Goal: Book appointment/travel/reservation

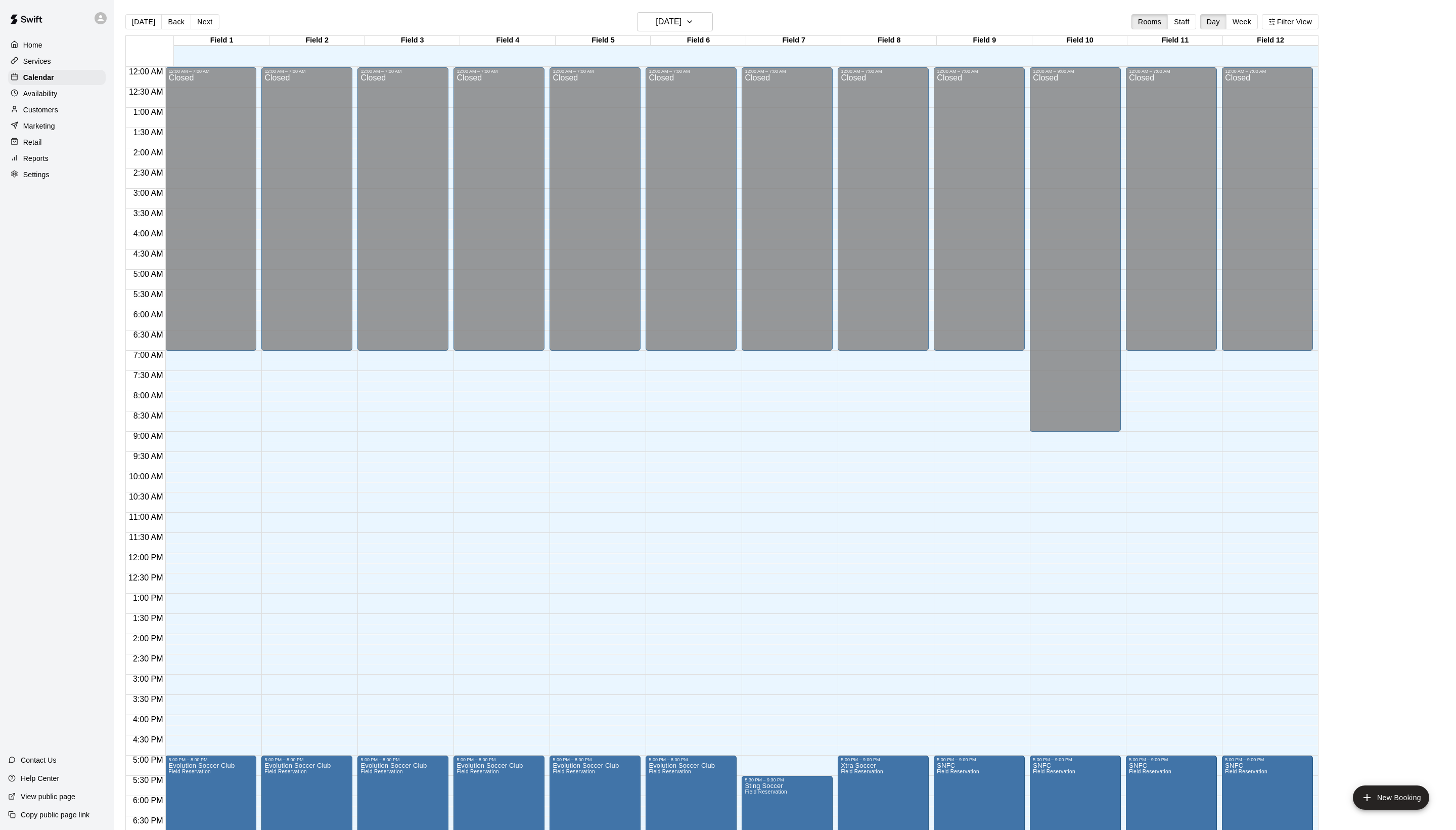
scroll to position [170, 0]
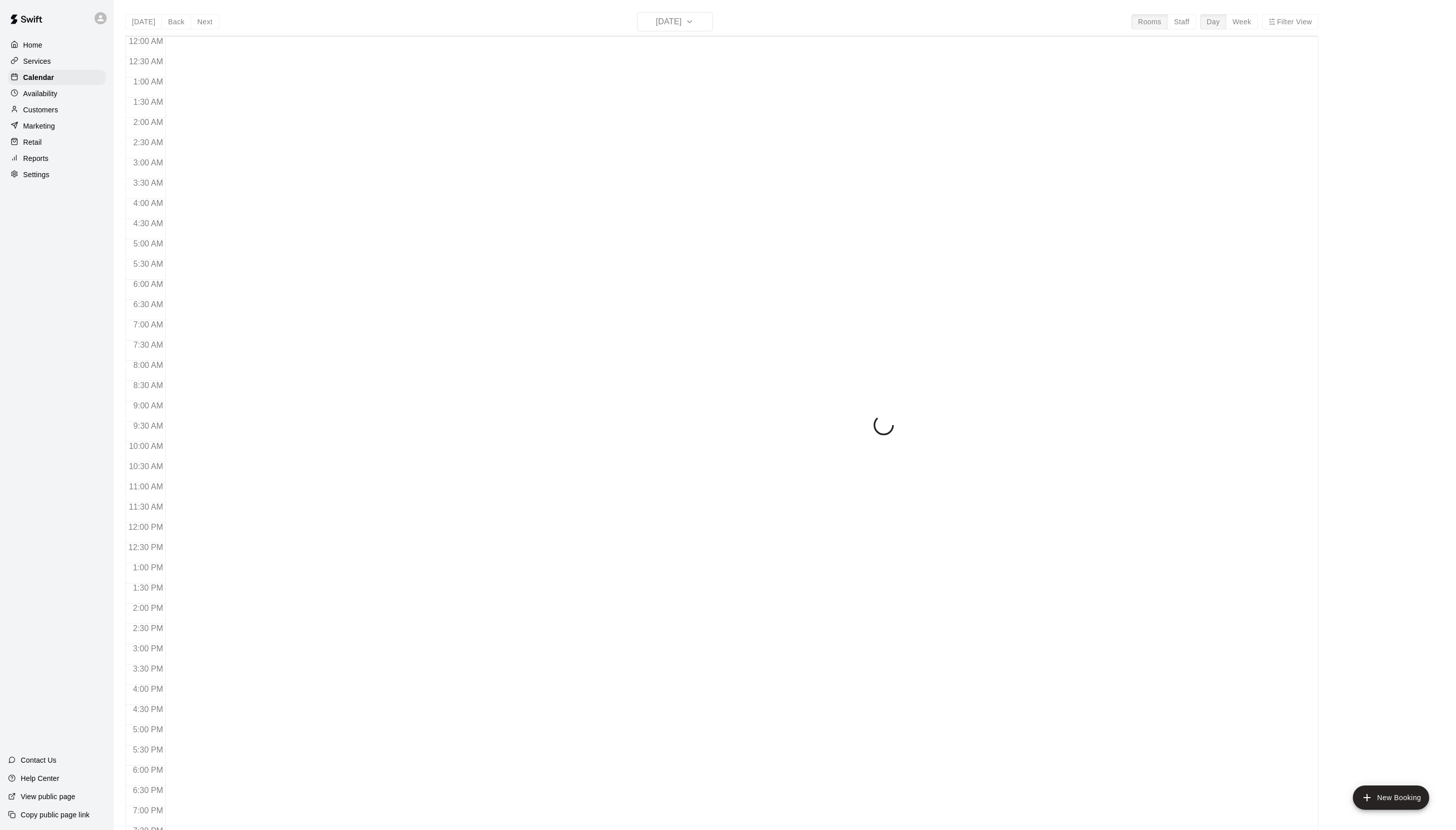
scroll to position [170, 0]
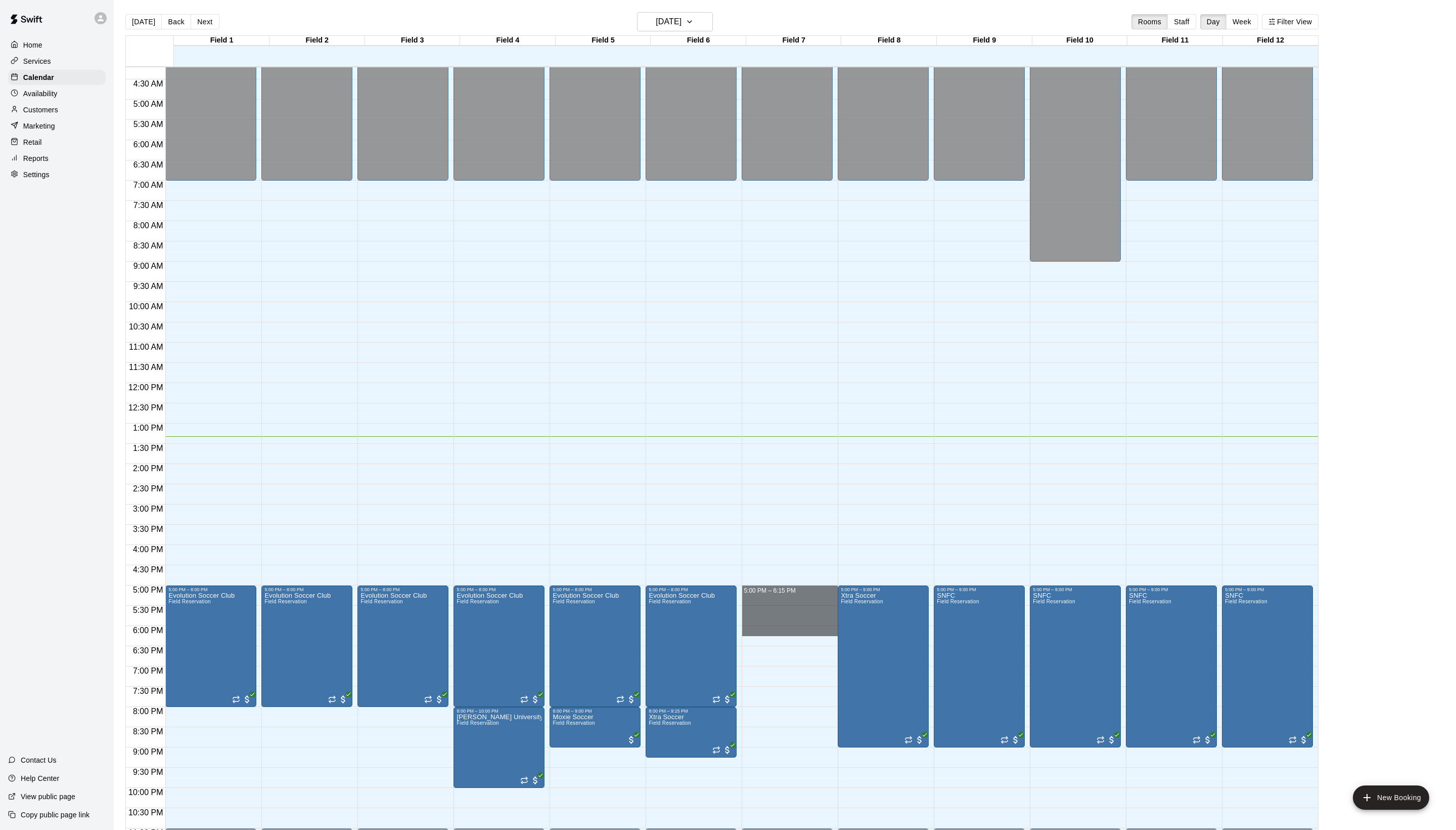
drag, startPoint x: 760, startPoint y: 594, endPoint x: 754, endPoint y: 641, distance: 47.4
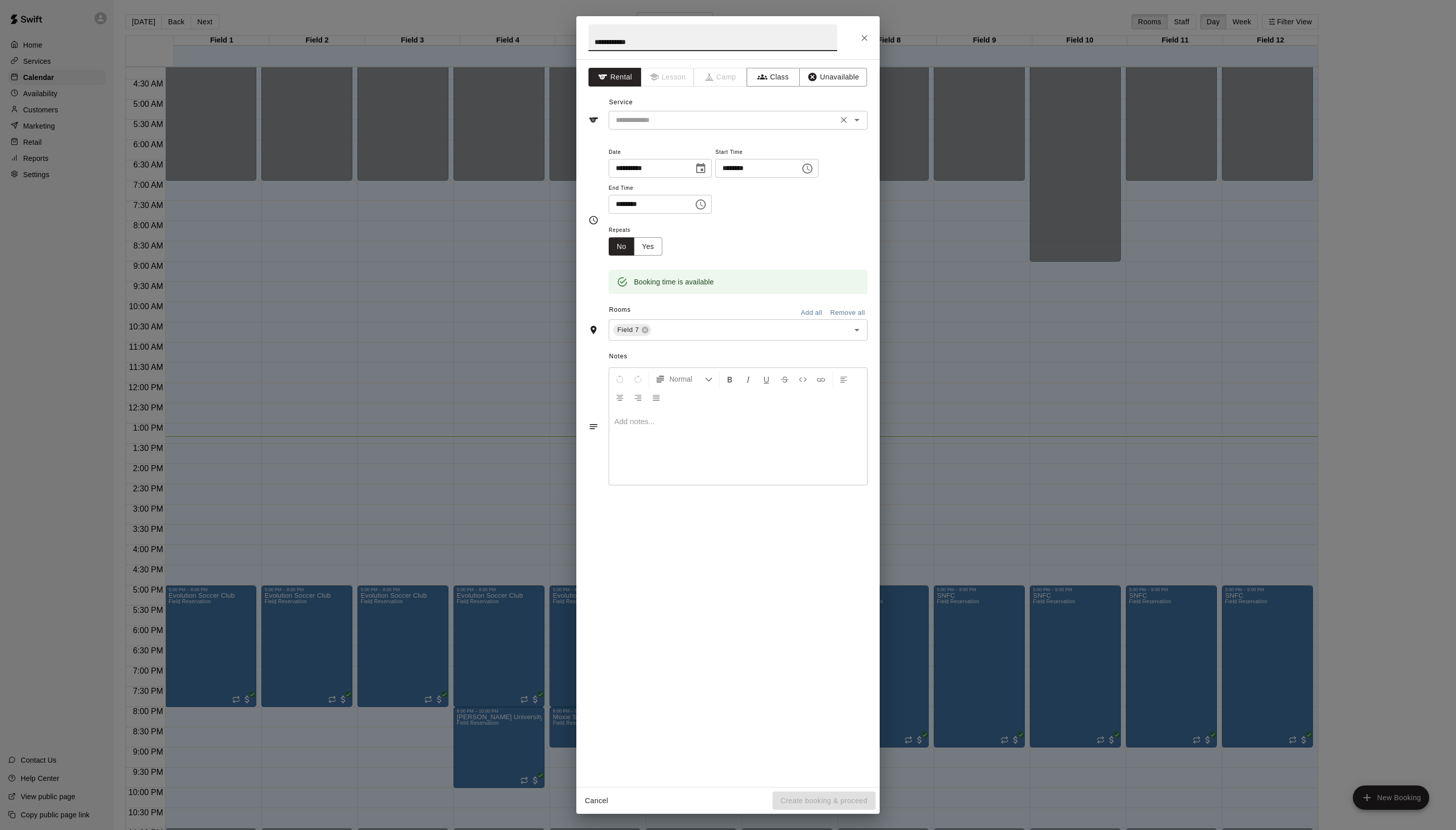
type input "**********"
click at [675, 127] on input "text" at bounding box center [723, 120] width 223 height 13
click at [675, 163] on li "Field Reservation" at bounding box center [748, 165] width 238 height 17
type input "**********"
click at [835, 791] on button "Create booking & proceed" at bounding box center [824, 800] width 103 height 19
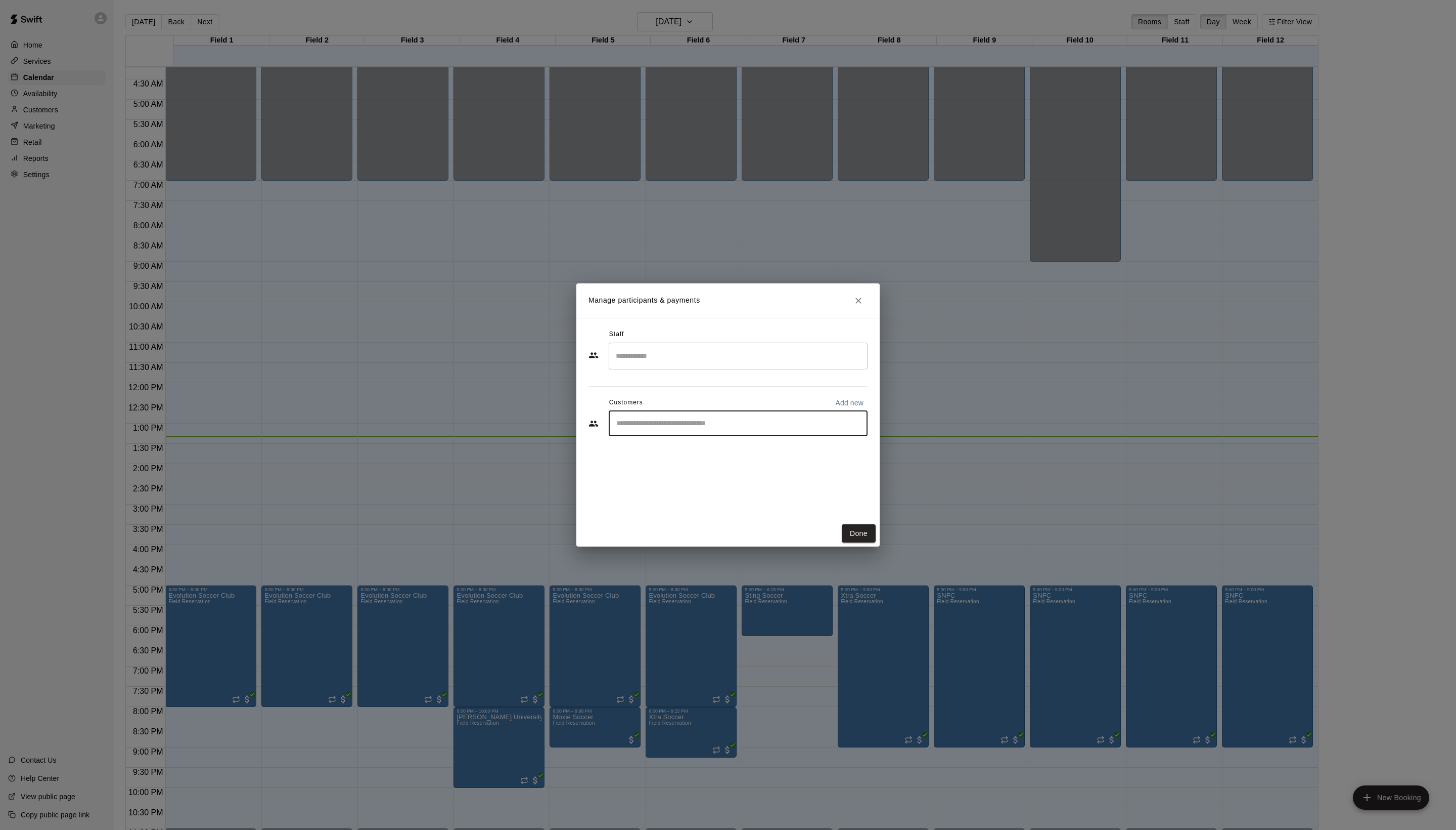
click at [676, 428] on input "Start typing to search customers..." at bounding box center [738, 423] width 250 height 10
type input "****"
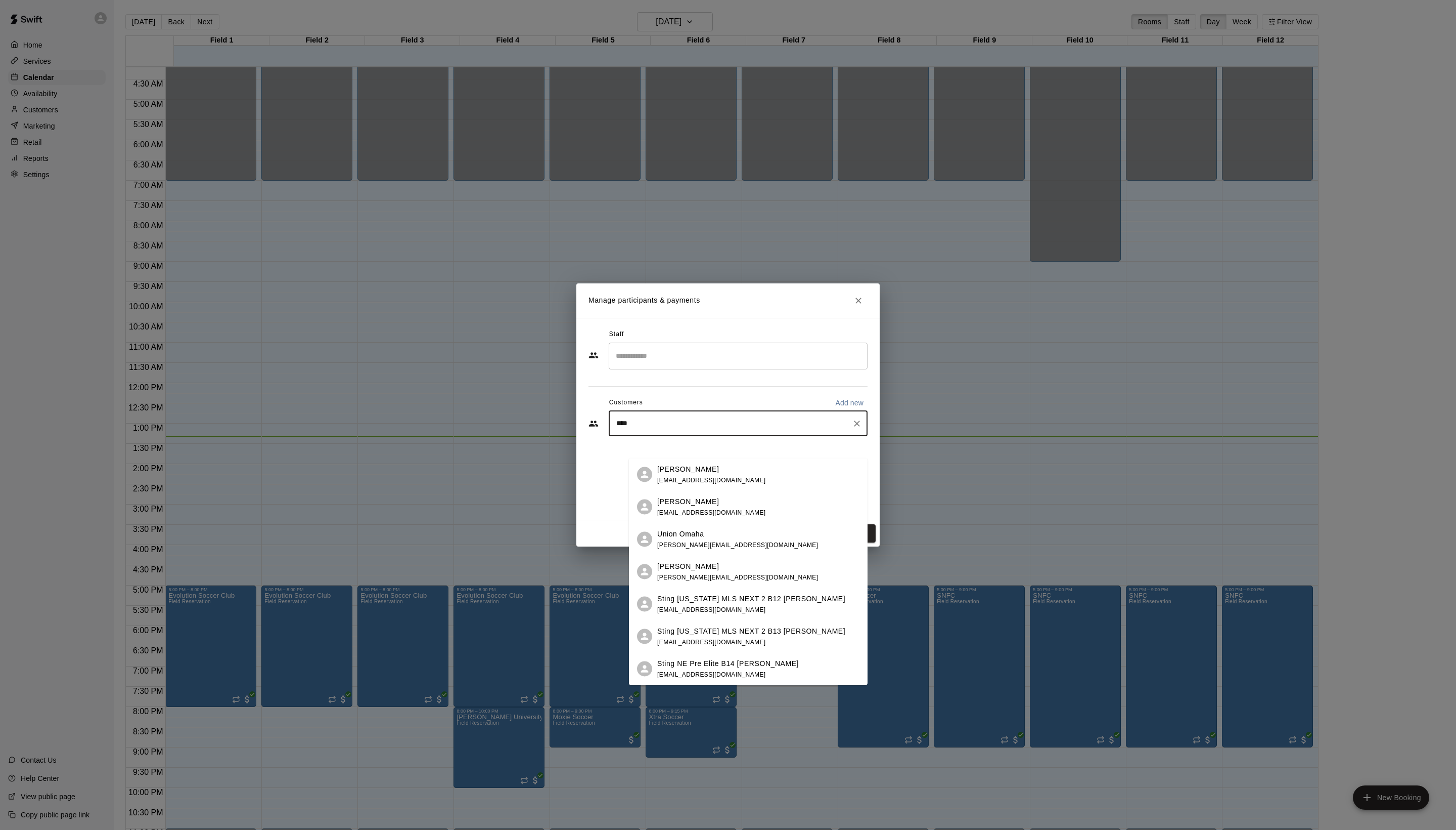
drag, startPoint x: 680, startPoint y: 460, endPoint x: 676, endPoint y: 468, distance: 8.9
click at [676, 468] on p "Ryan Davis" at bounding box center [688, 468] width 61 height 10
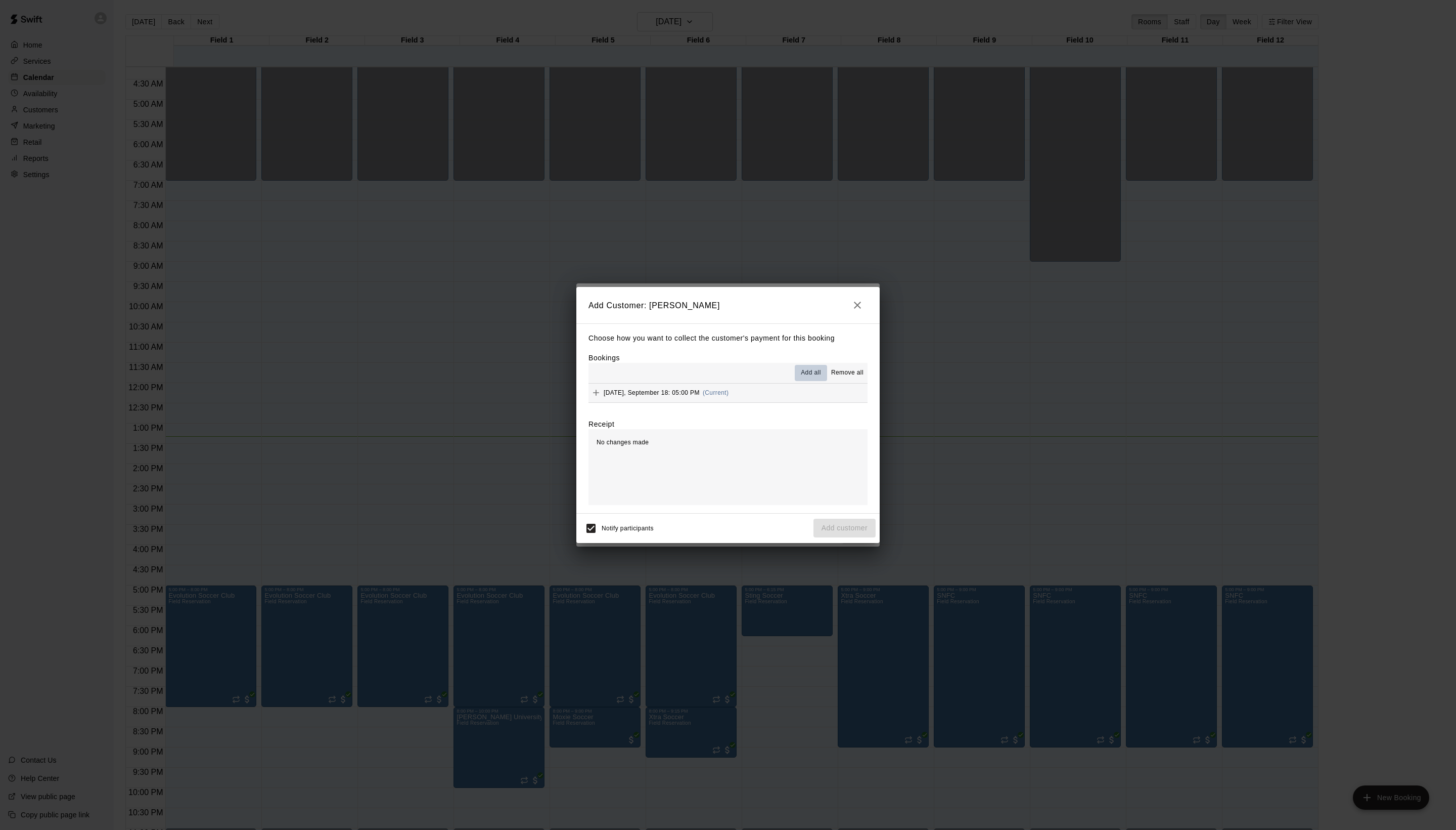
click at [801, 378] on span "Add all" at bounding box center [811, 373] width 20 height 10
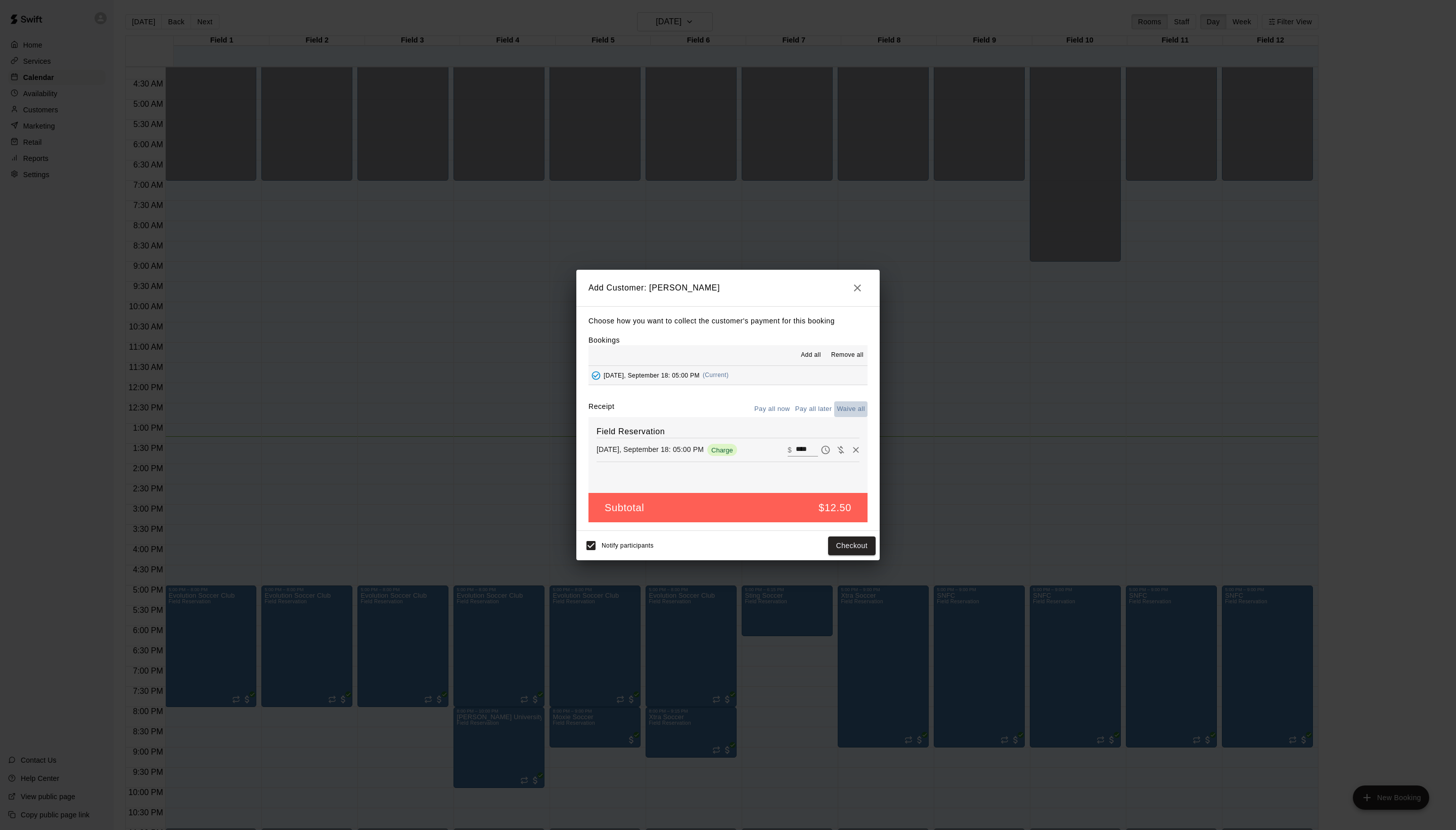
click at [846, 415] on button "Waive all" at bounding box center [851, 409] width 34 height 16
type input "*"
click at [839, 555] on button "Add customer" at bounding box center [845, 546] width 62 height 19
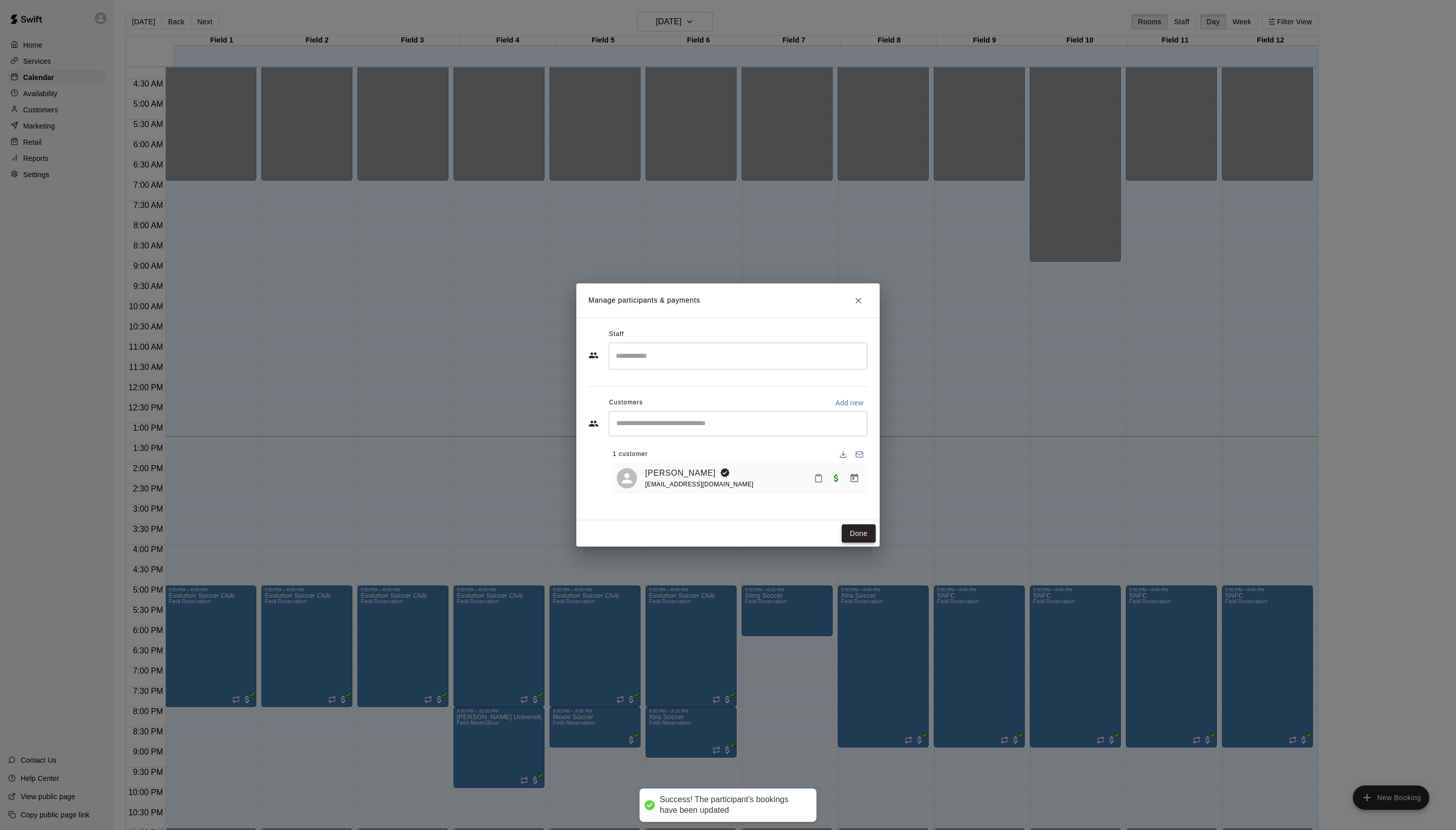
click at [856, 543] on button "Done" at bounding box center [859, 533] width 34 height 19
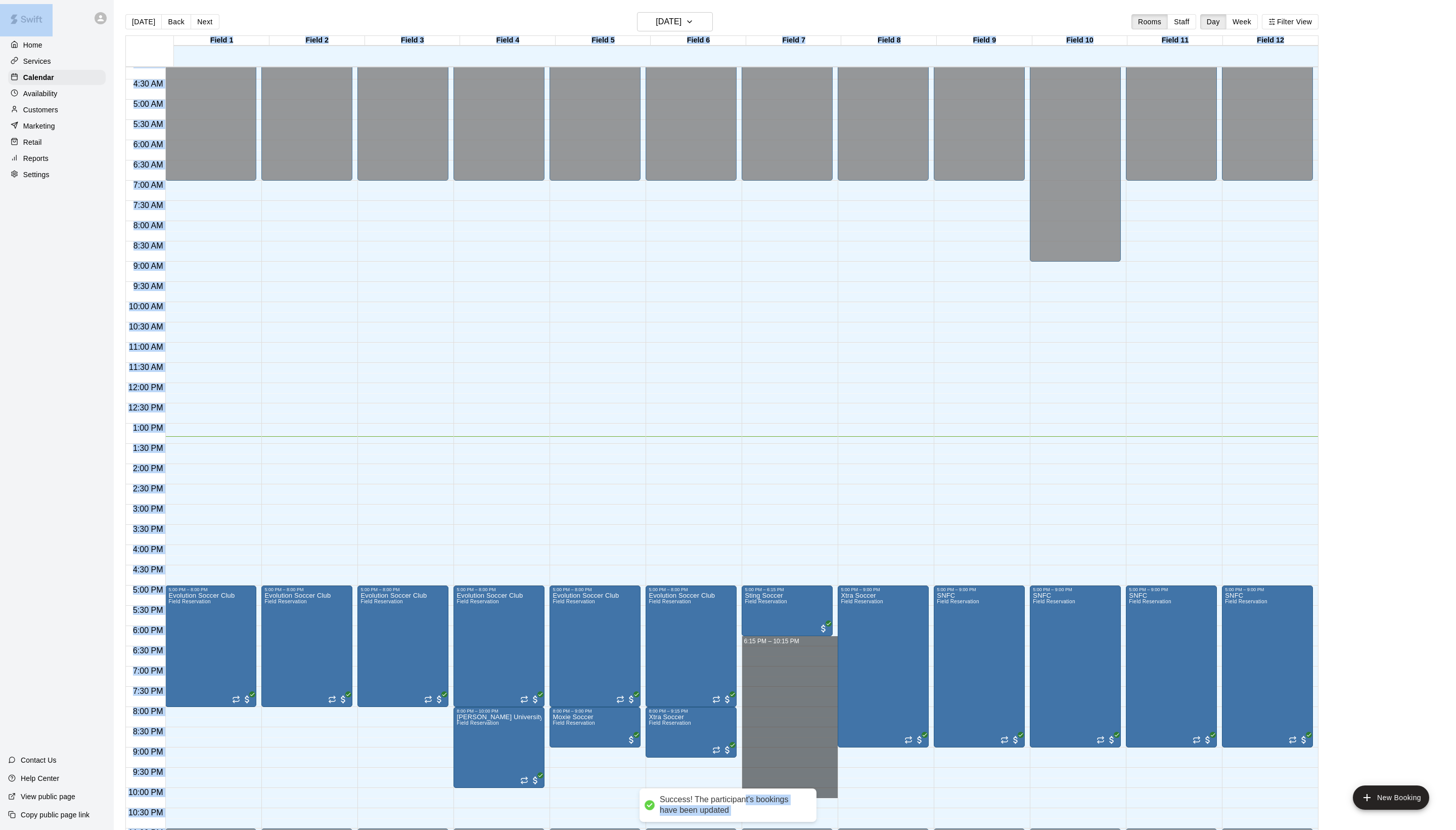
drag, startPoint x: 763, startPoint y: 645, endPoint x: 767, endPoint y: 796, distance: 151.1
click at [767, 796] on div "Success! The participant's bookings have been updated Home Services Calendar Av…" at bounding box center [728, 423] width 1456 height 846
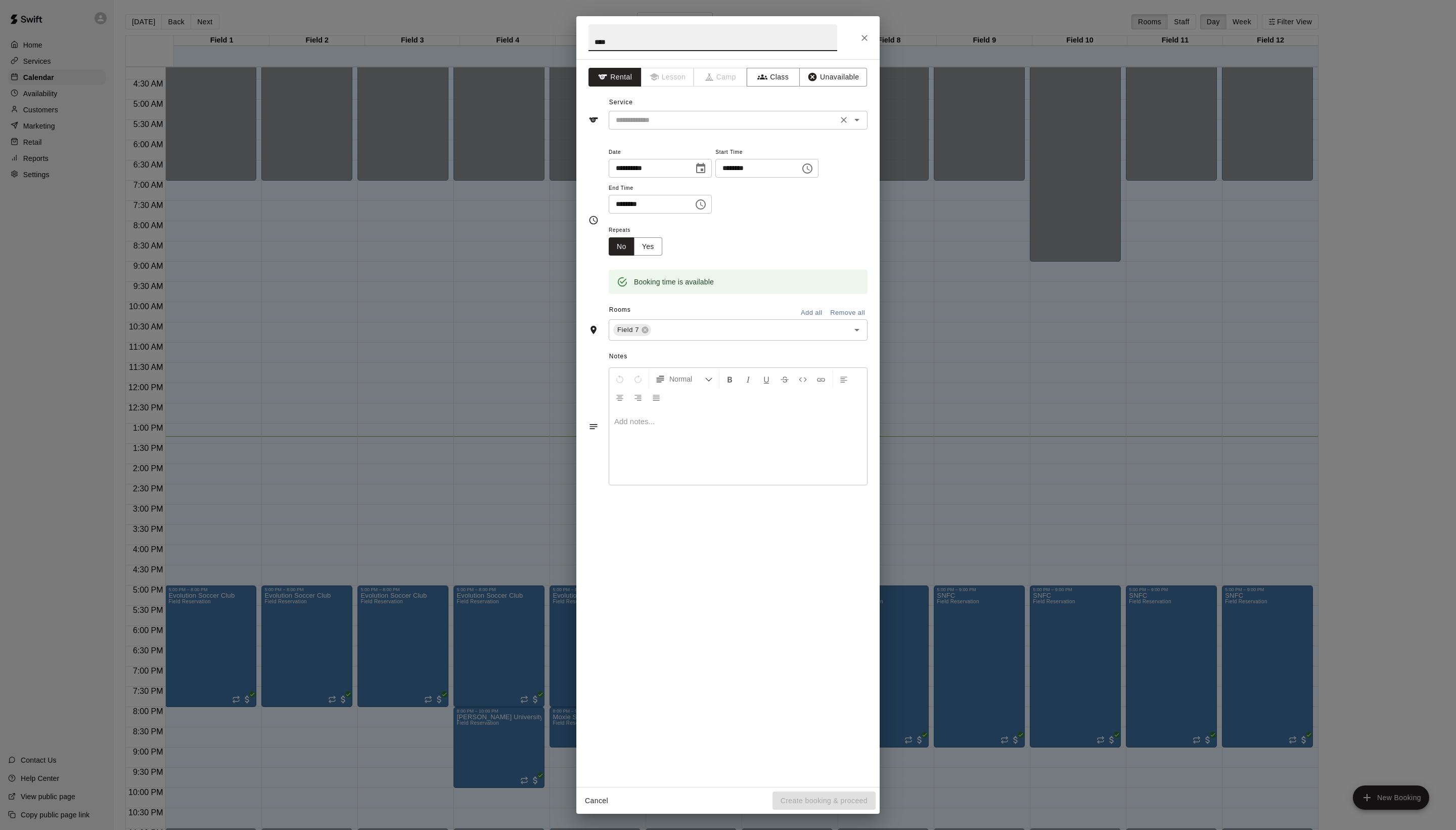
type input "****"
click at [680, 127] on input "text" at bounding box center [723, 120] width 223 height 13
click at [672, 166] on li "Field Reservation" at bounding box center [748, 165] width 238 height 17
type input "**********"
click at [808, 803] on button "Create booking & proceed" at bounding box center [824, 800] width 103 height 19
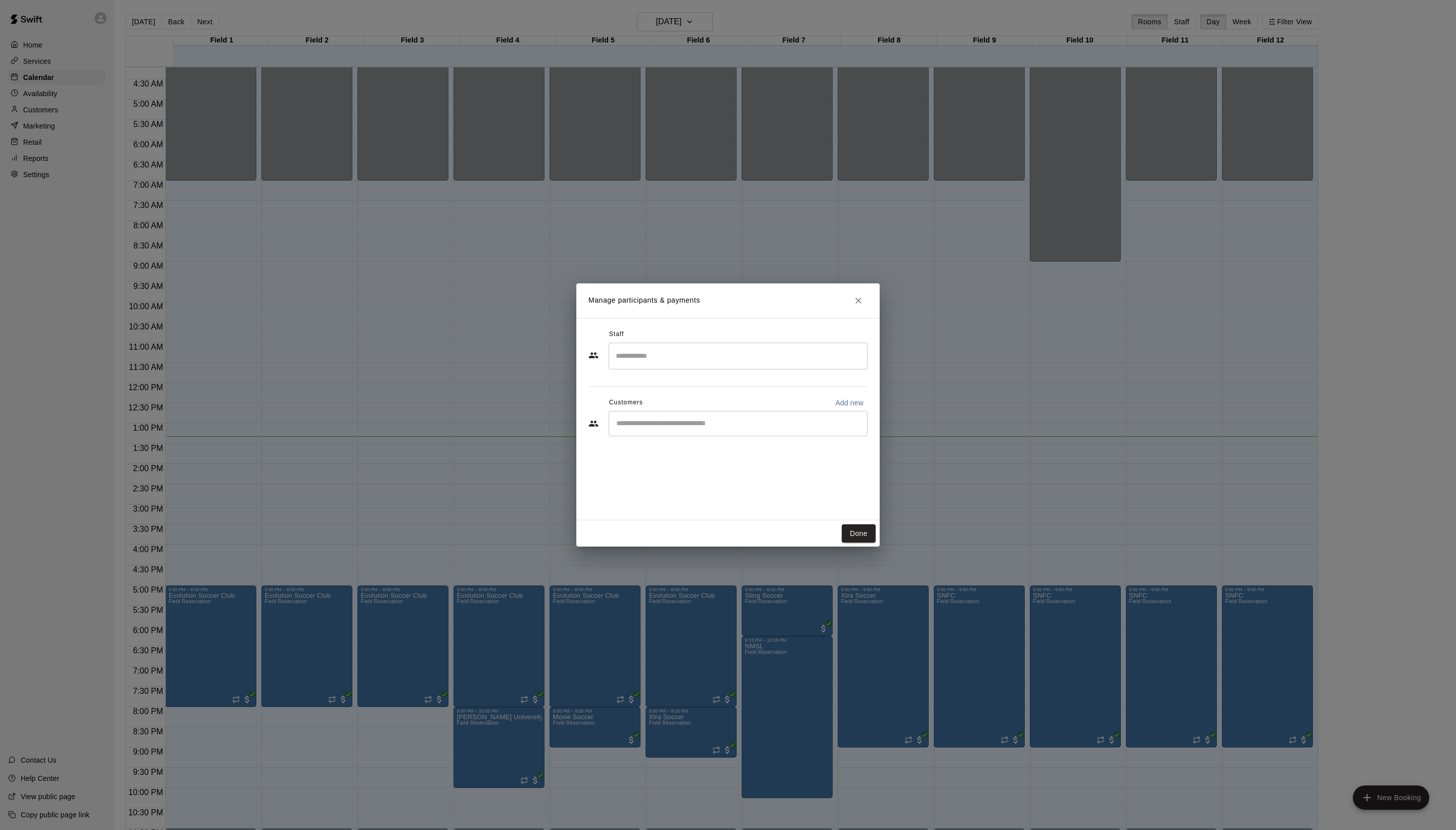
click at [680, 446] on div "Staff ​ Customers Add new ​" at bounding box center [728, 386] width 279 height 120
click at [675, 428] on input "Start typing to search customers..." at bounding box center [738, 423] width 250 height 10
type input "*******"
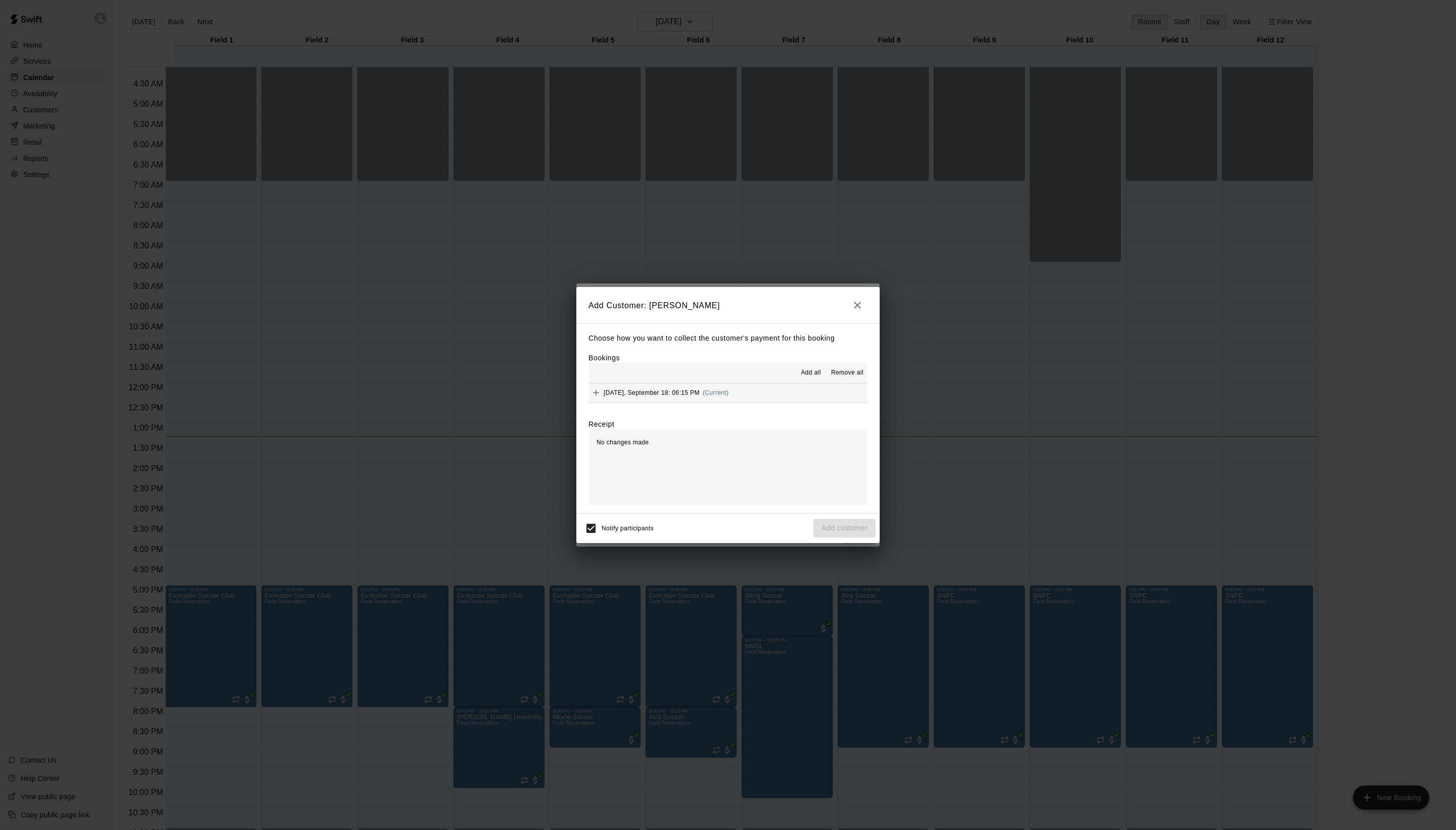
click at [801, 378] on span "Add all" at bounding box center [811, 373] width 20 height 10
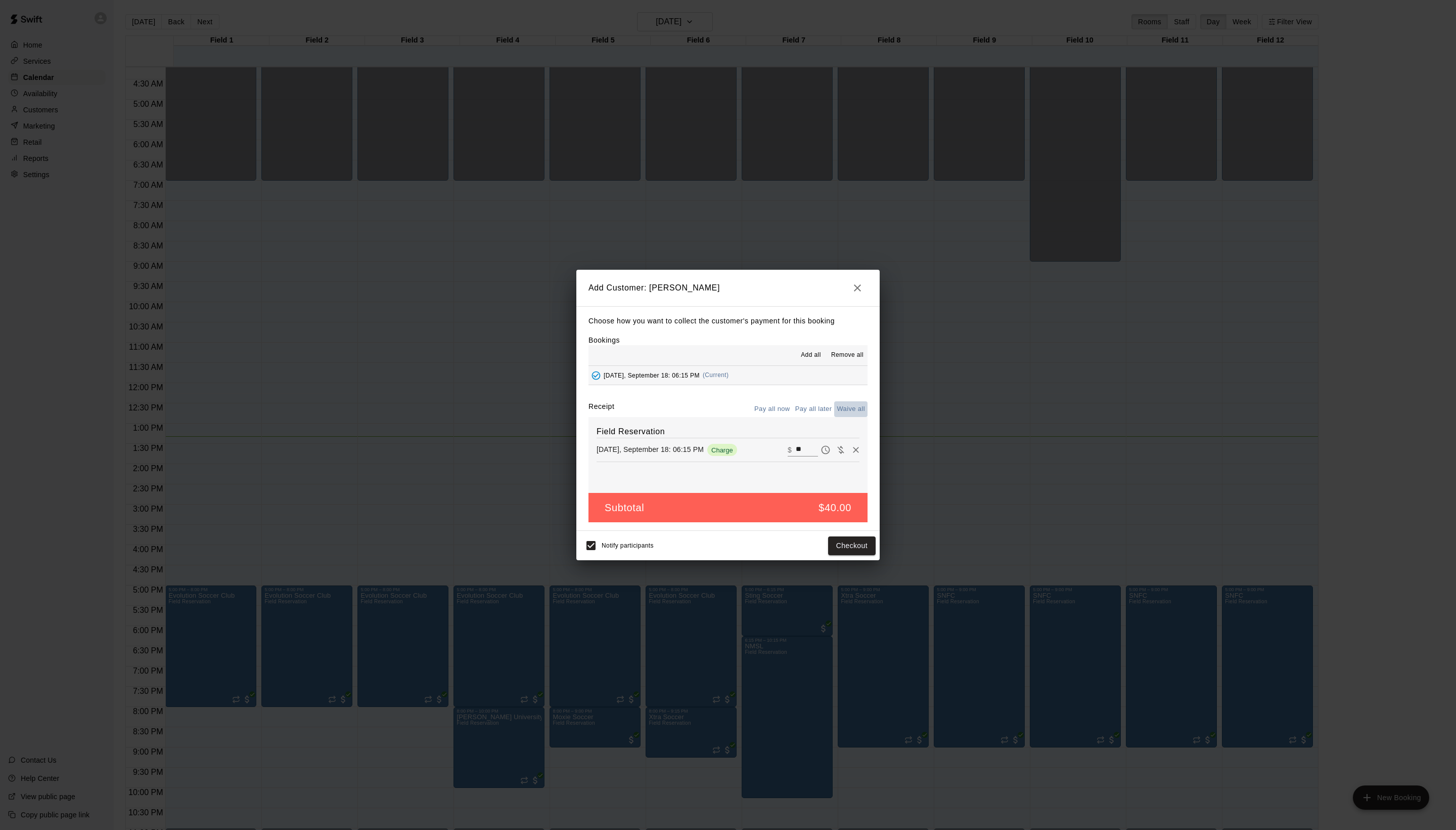
click at [839, 417] on button "Waive all" at bounding box center [851, 409] width 34 height 16
type input "*"
click at [845, 555] on button "Add customer" at bounding box center [845, 546] width 62 height 19
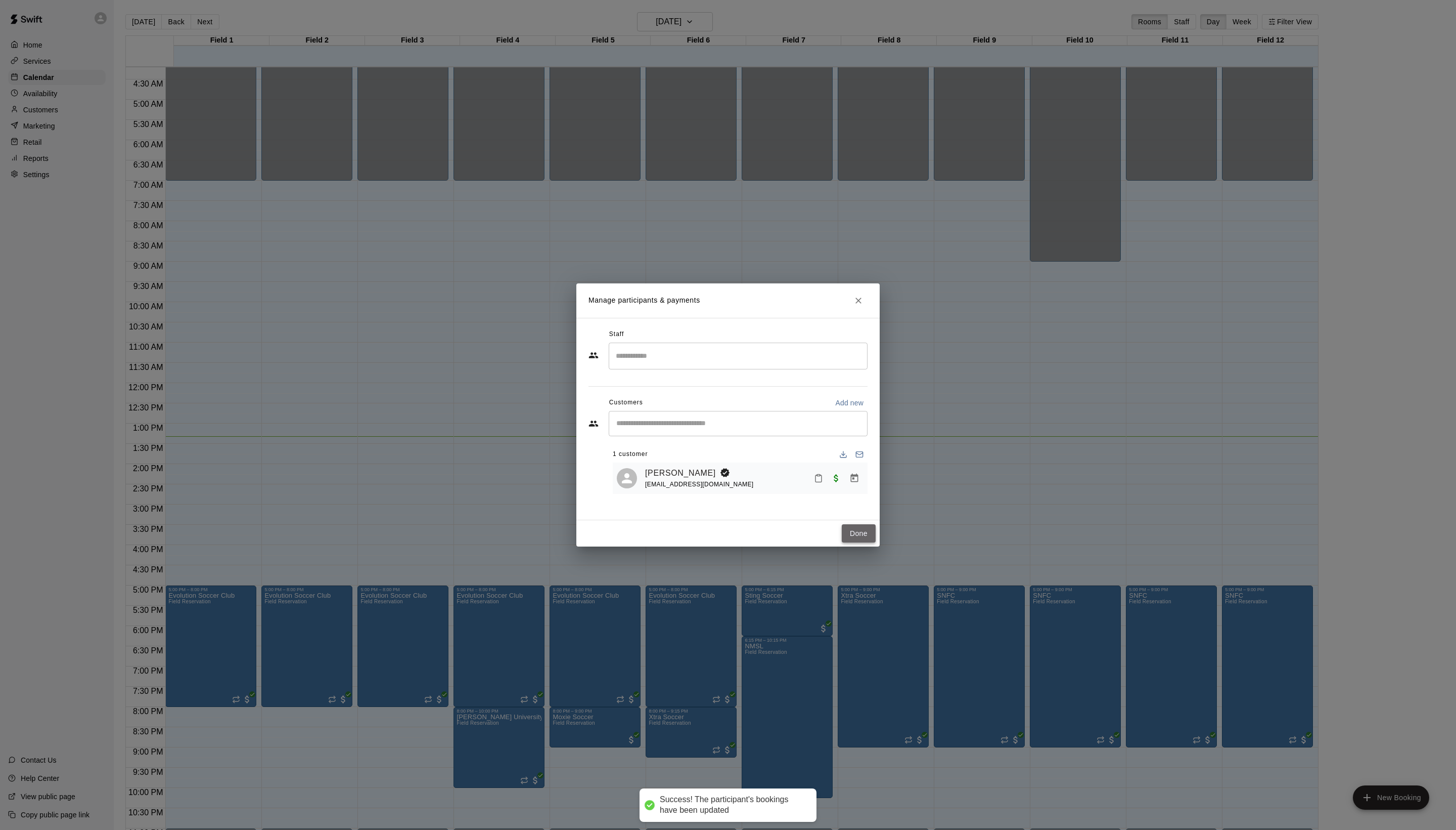
click at [849, 543] on button "Done" at bounding box center [859, 533] width 34 height 19
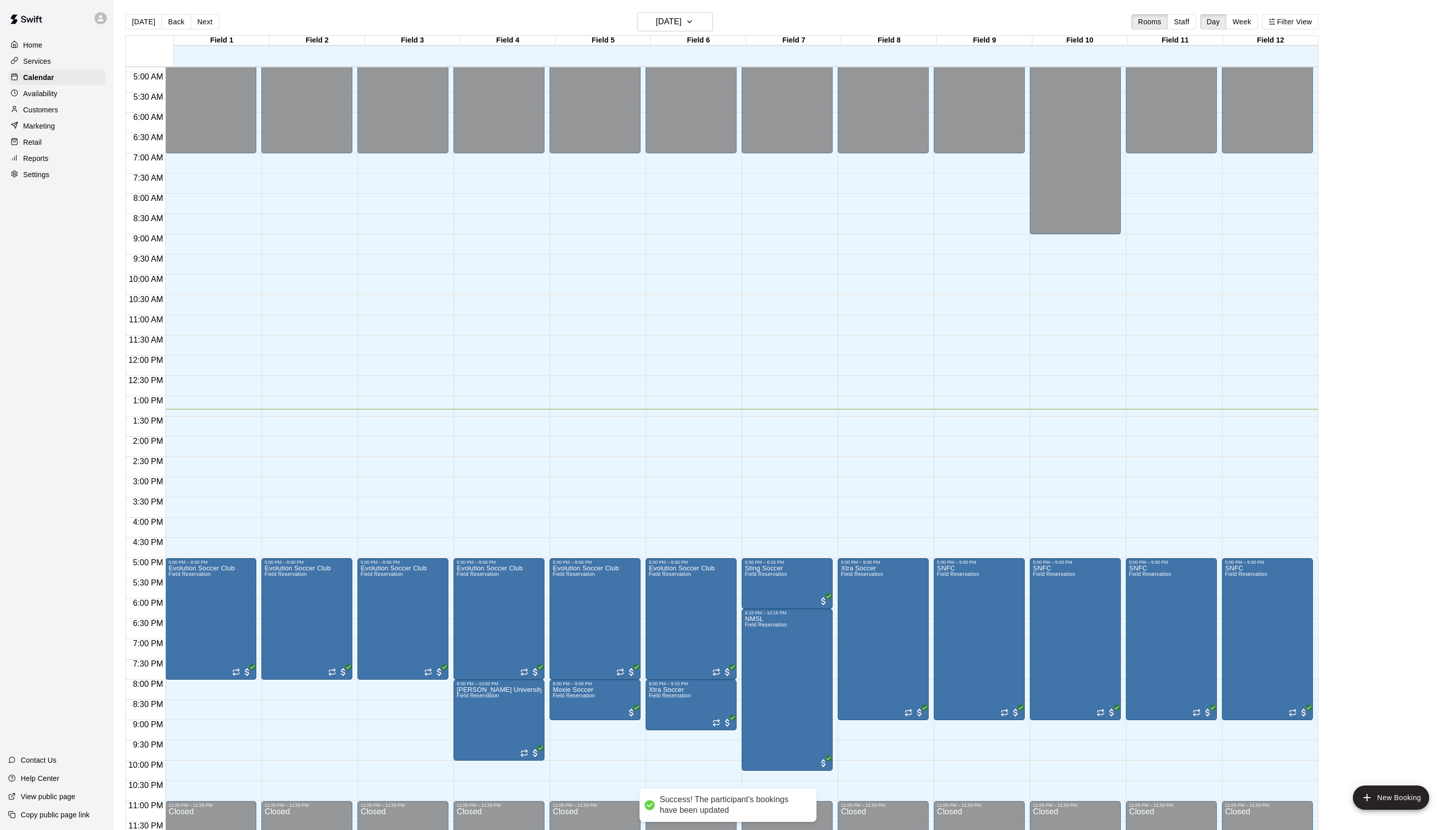
scroll to position [203, 0]
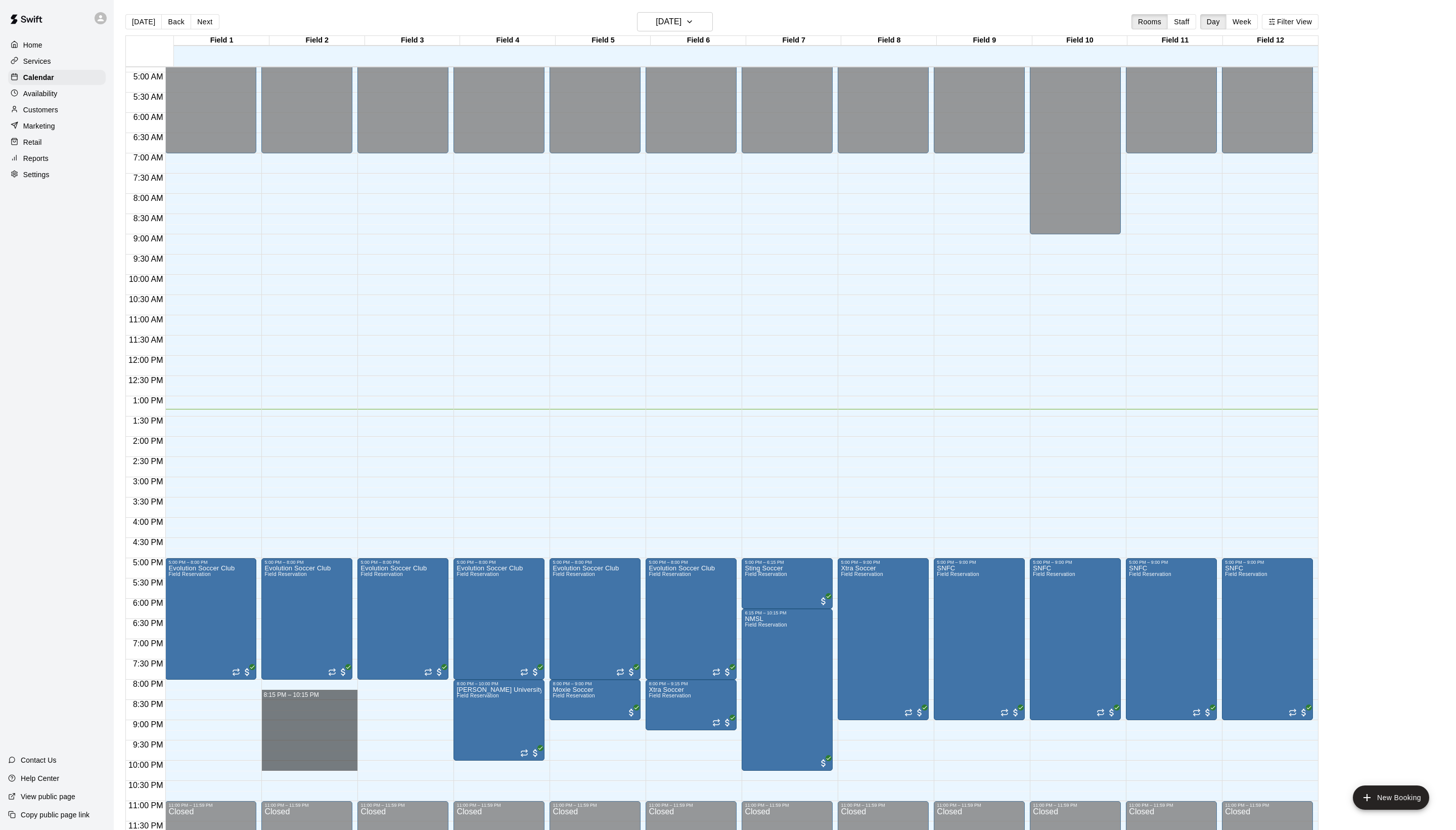
drag, startPoint x: 286, startPoint y: 694, endPoint x: 285, endPoint y: 765, distance: 71.0
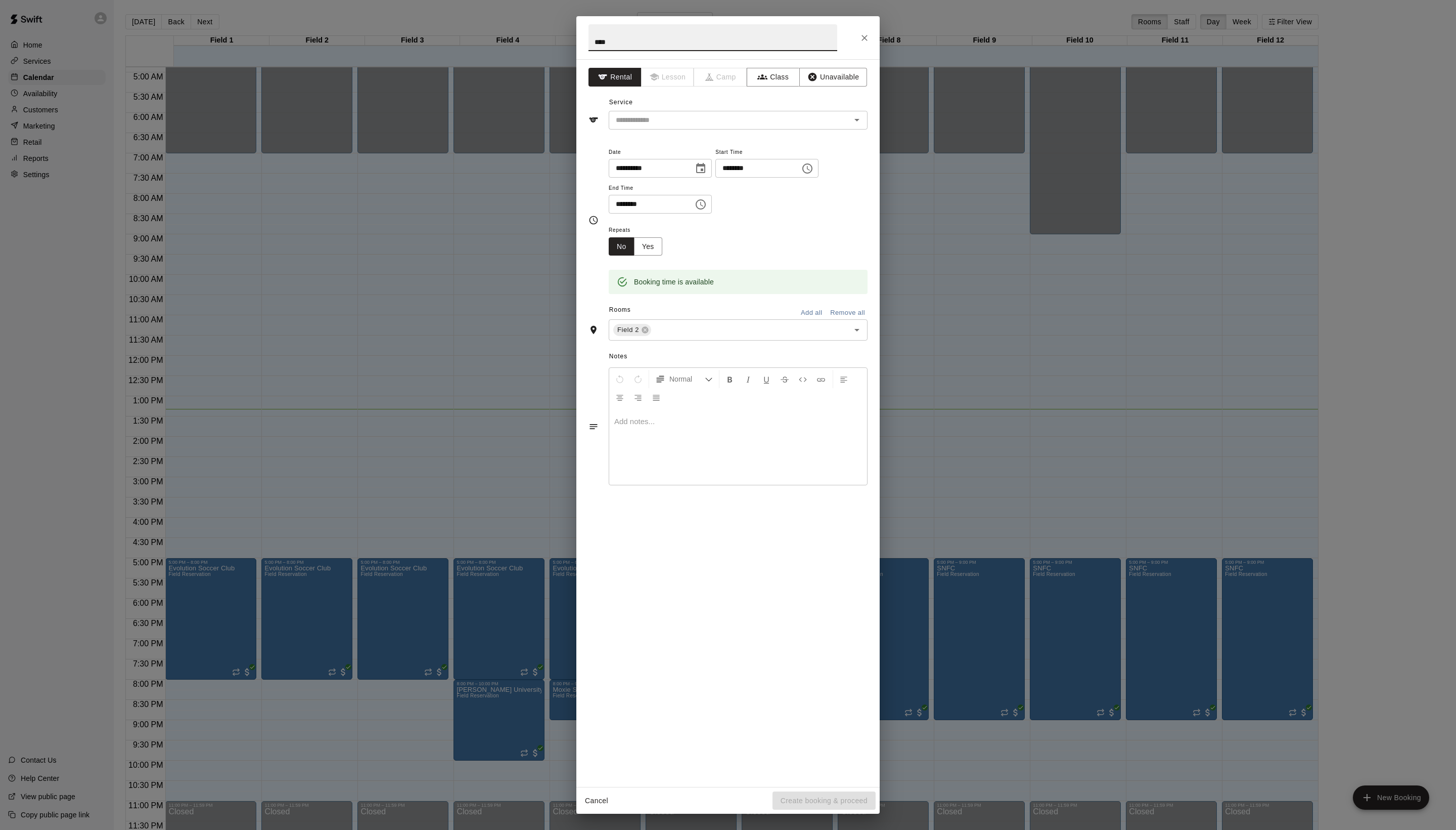
type input "****"
click at [676, 156] on div "**********" at bounding box center [728, 423] width 303 height 728
click at [676, 129] on div "​" at bounding box center [738, 120] width 259 height 19
click at [676, 161] on li "Field Reservation" at bounding box center [748, 165] width 238 height 17
type input "**********"
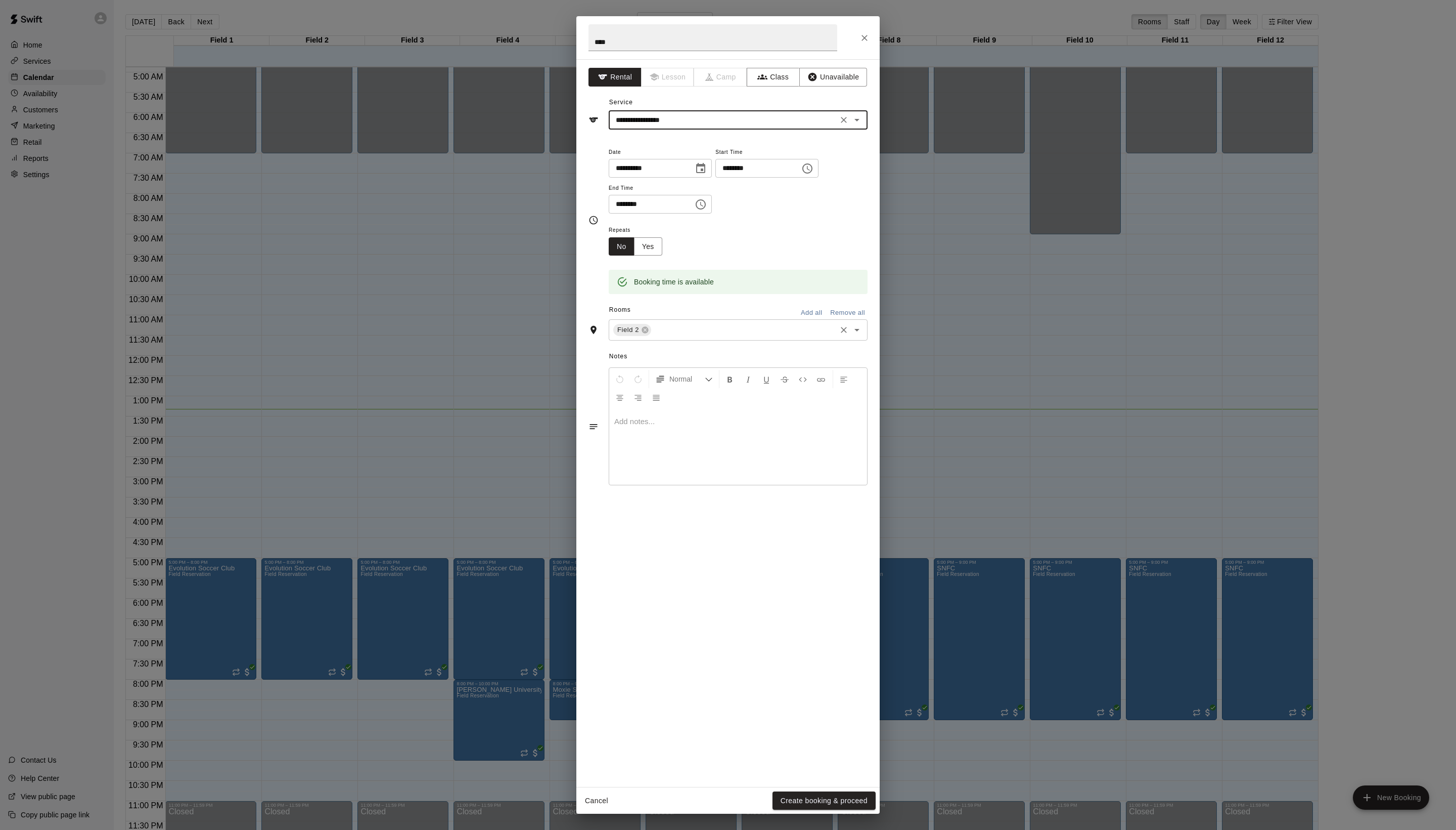
click at [700, 337] on input "text" at bounding box center [744, 330] width 182 height 13
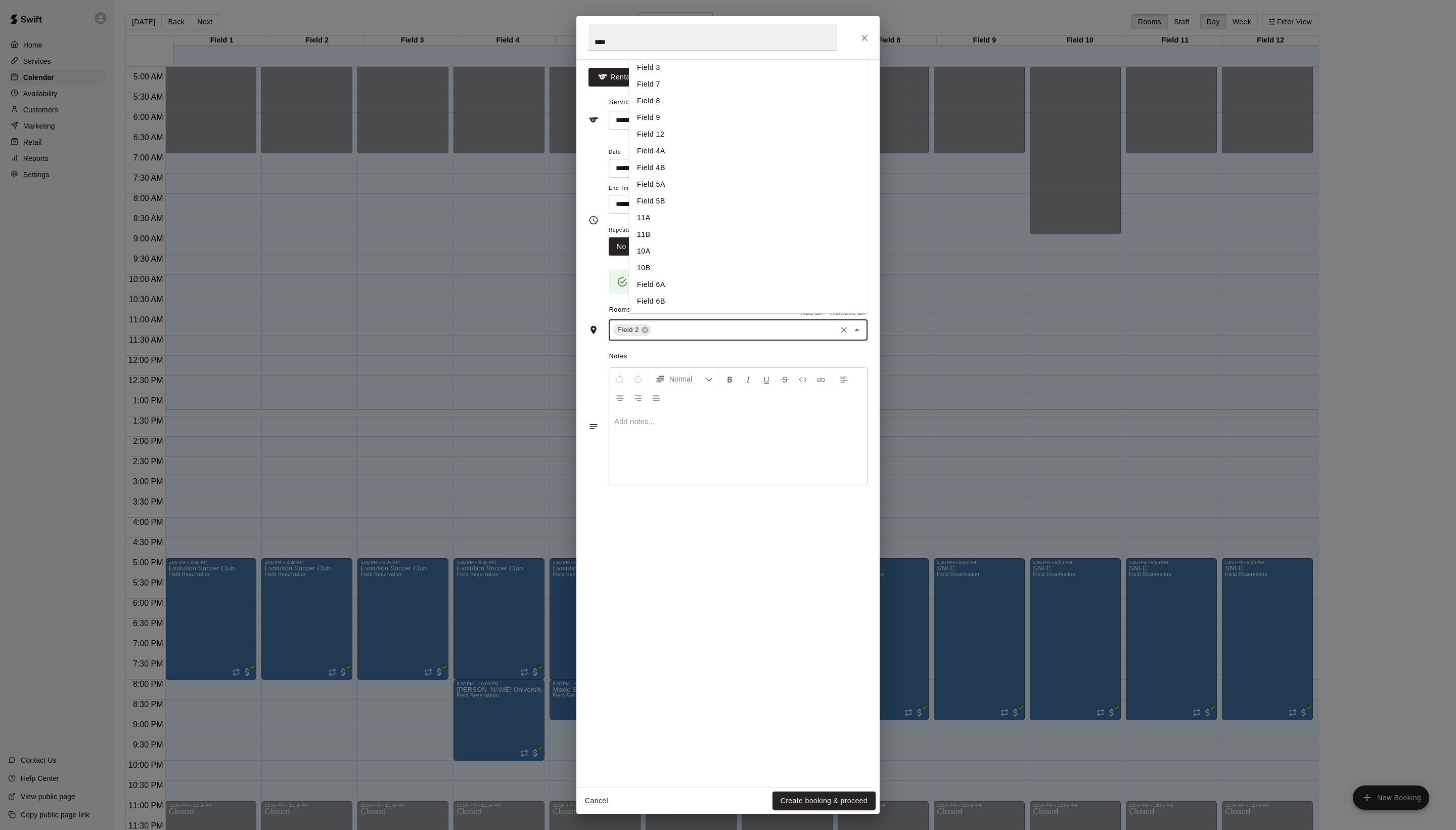
click at [679, 76] on li "Field 3" at bounding box center [748, 67] width 238 height 17
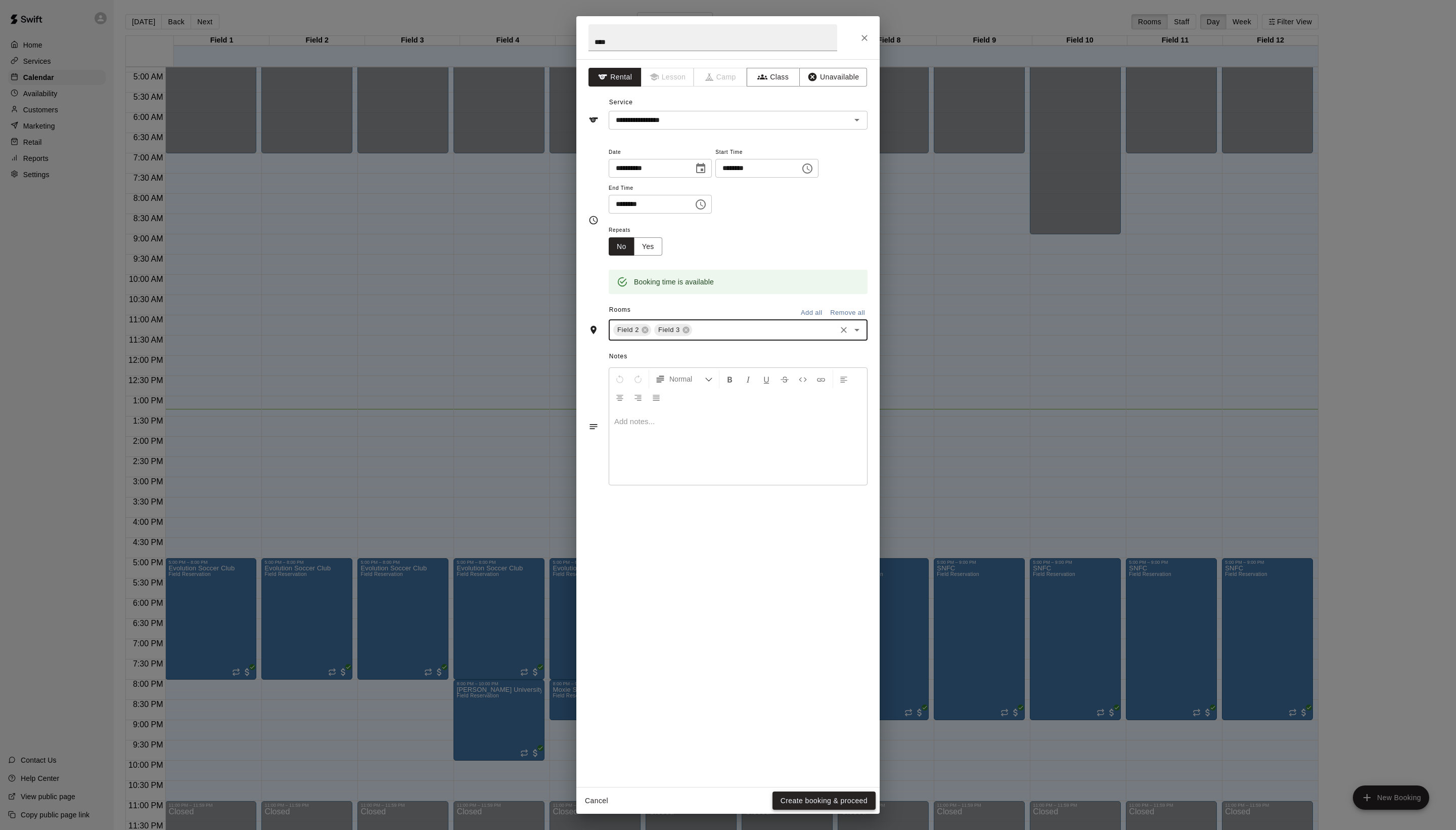
click at [824, 803] on button "Create booking & proceed" at bounding box center [824, 800] width 103 height 19
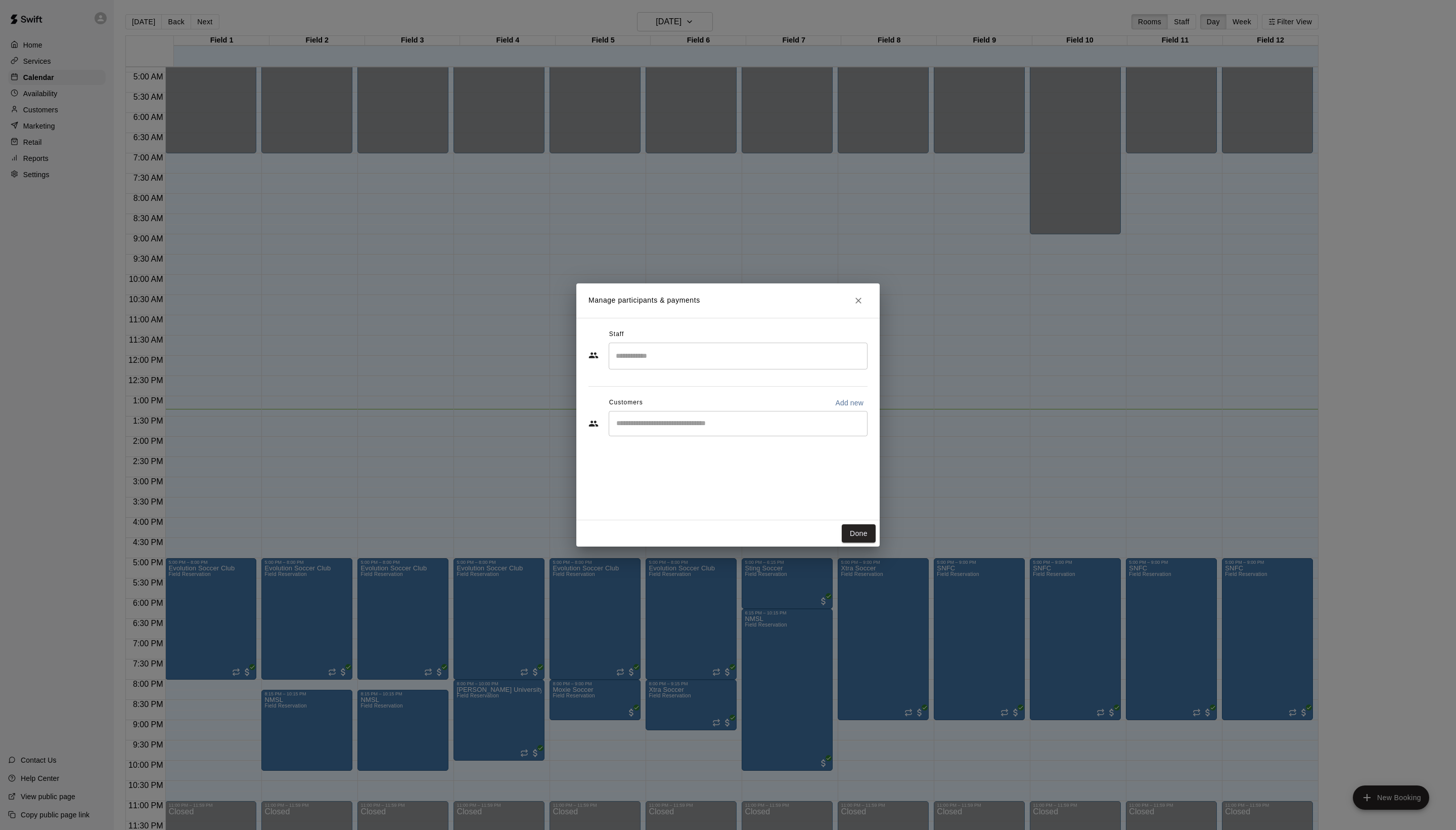
click at [668, 428] on input "Start typing to search customers..." at bounding box center [738, 423] width 250 height 10
type input "******"
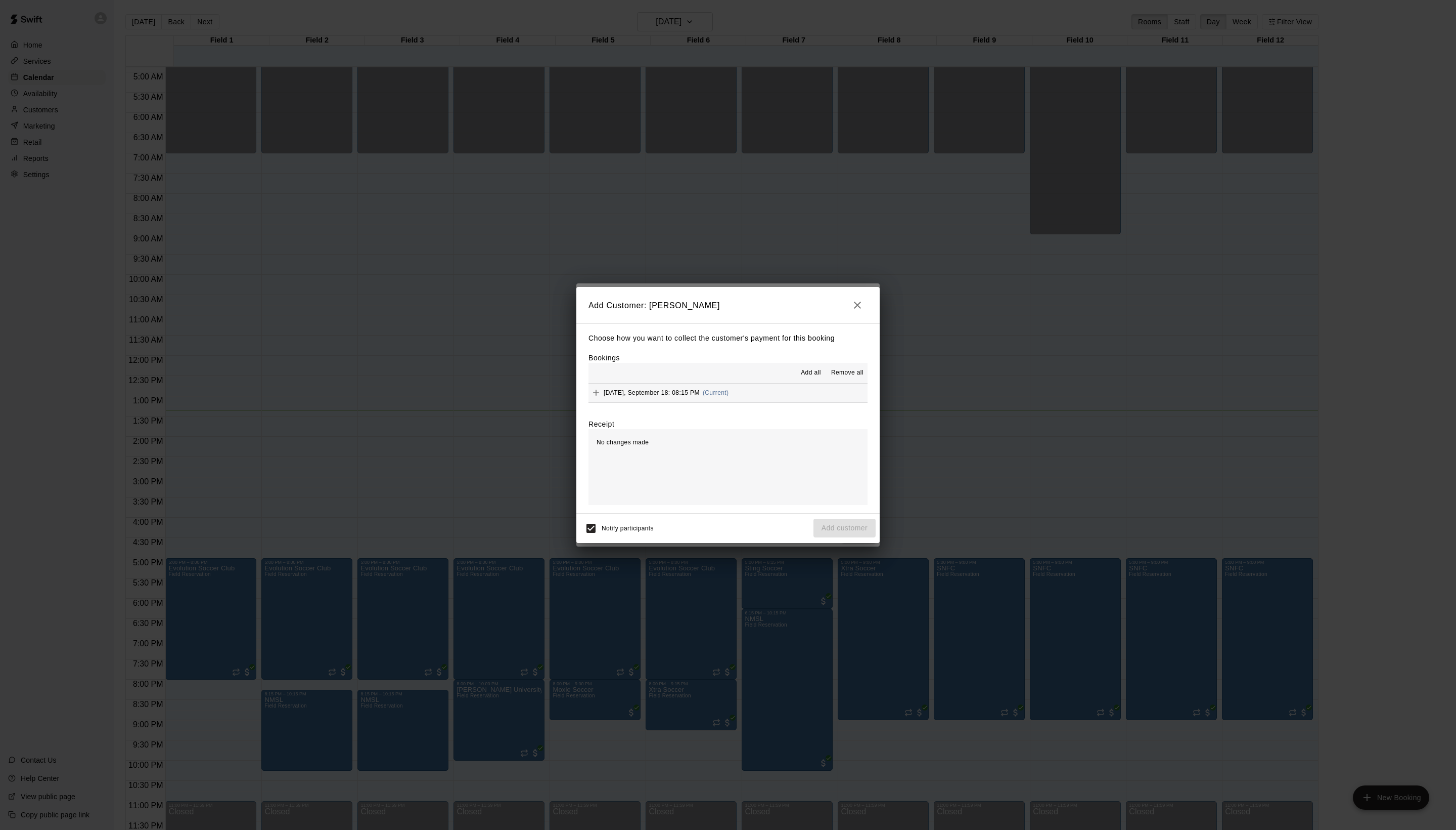
click at [801, 377] on span "Add all" at bounding box center [811, 373] width 20 height 10
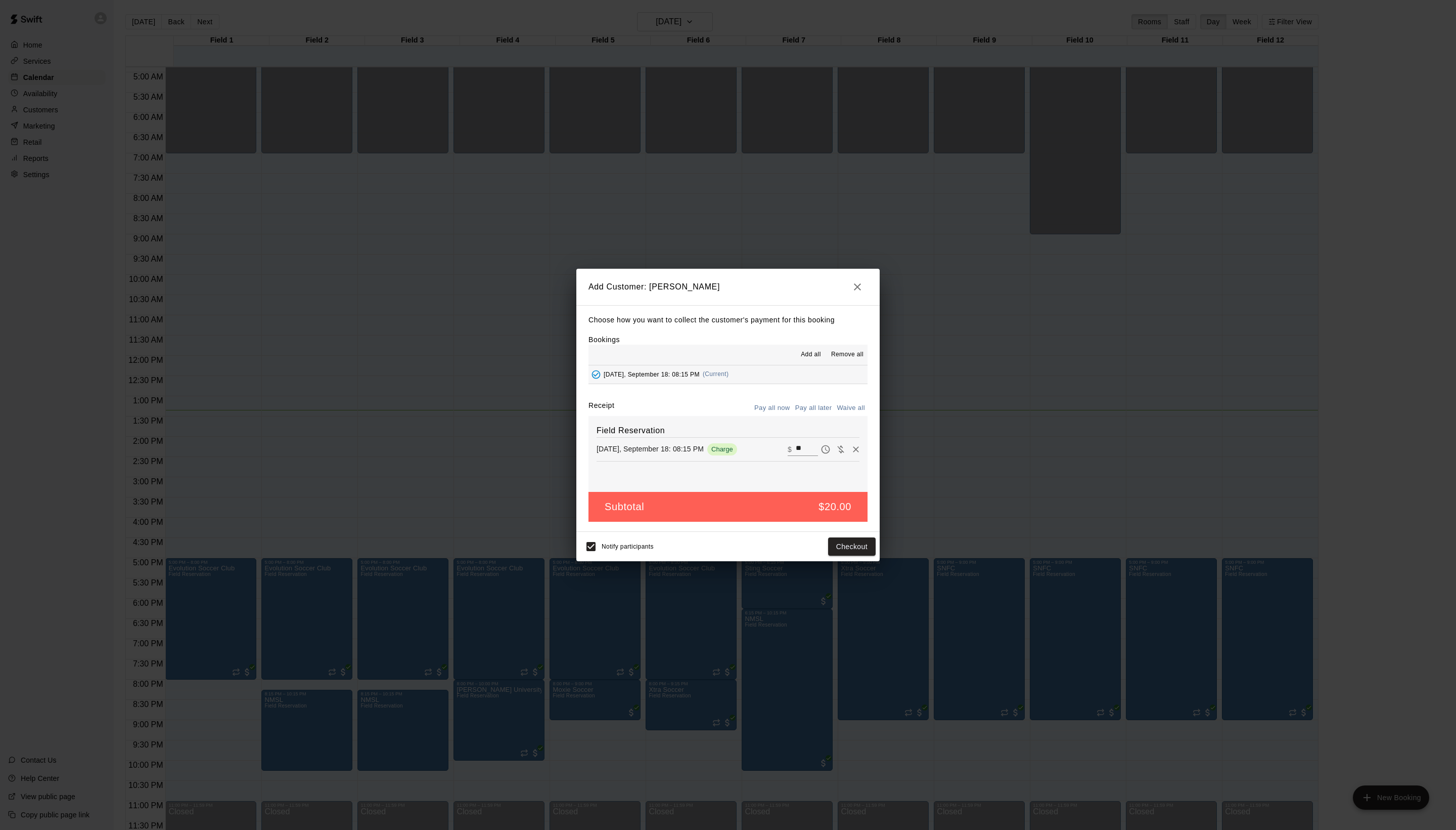
click at [818, 392] on div "Choose how you want to collect the customer's payment for this booking Bookings…" at bounding box center [728, 418] width 303 height 227
click at [853, 417] on button "Waive all" at bounding box center [851, 409] width 34 height 16
type input "*"
click at [831, 555] on button "Add customer" at bounding box center [845, 546] width 62 height 19
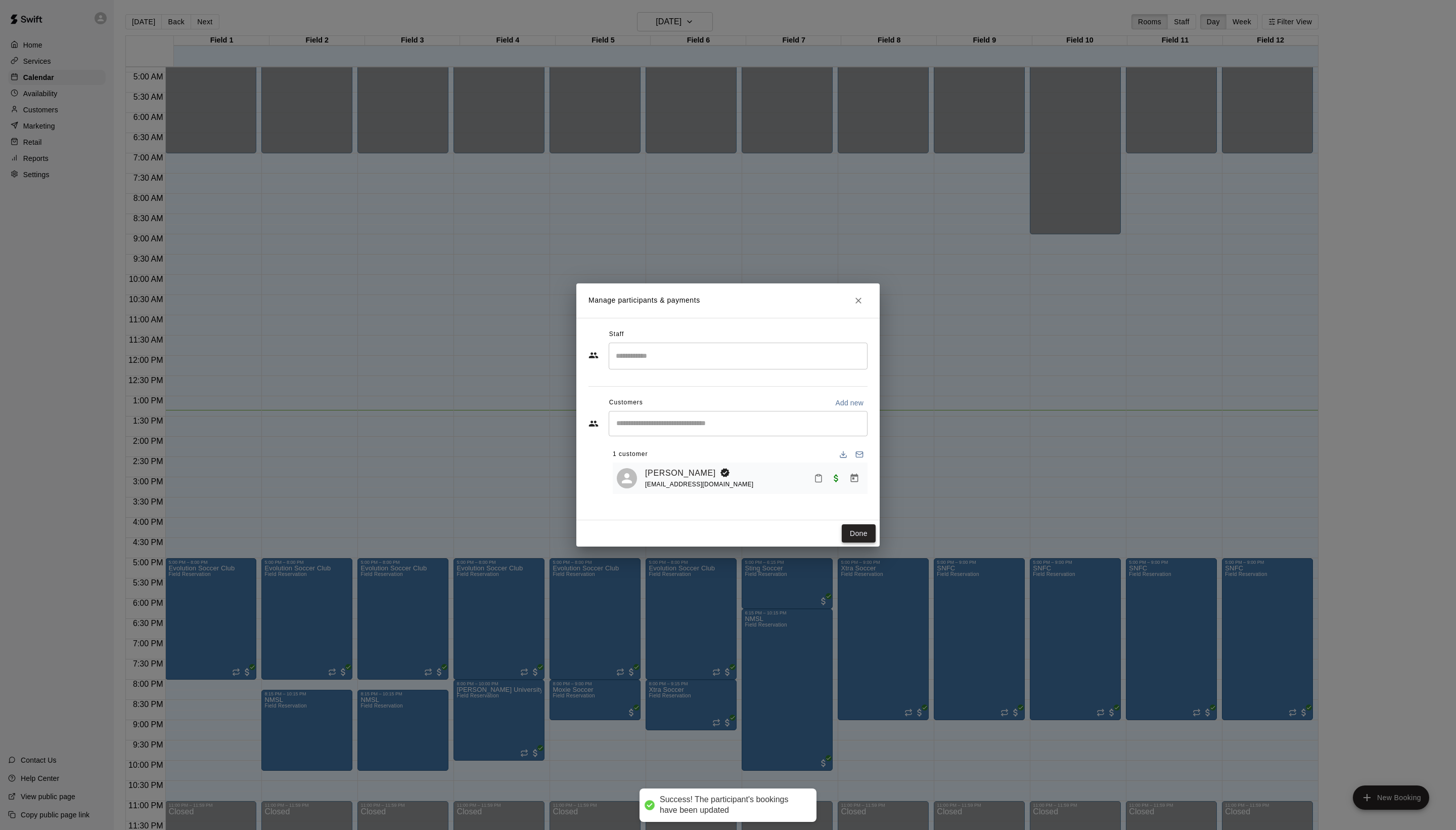
click at [846, 543] on button "Done" at bounding box center [859, 533] width 34 height 19
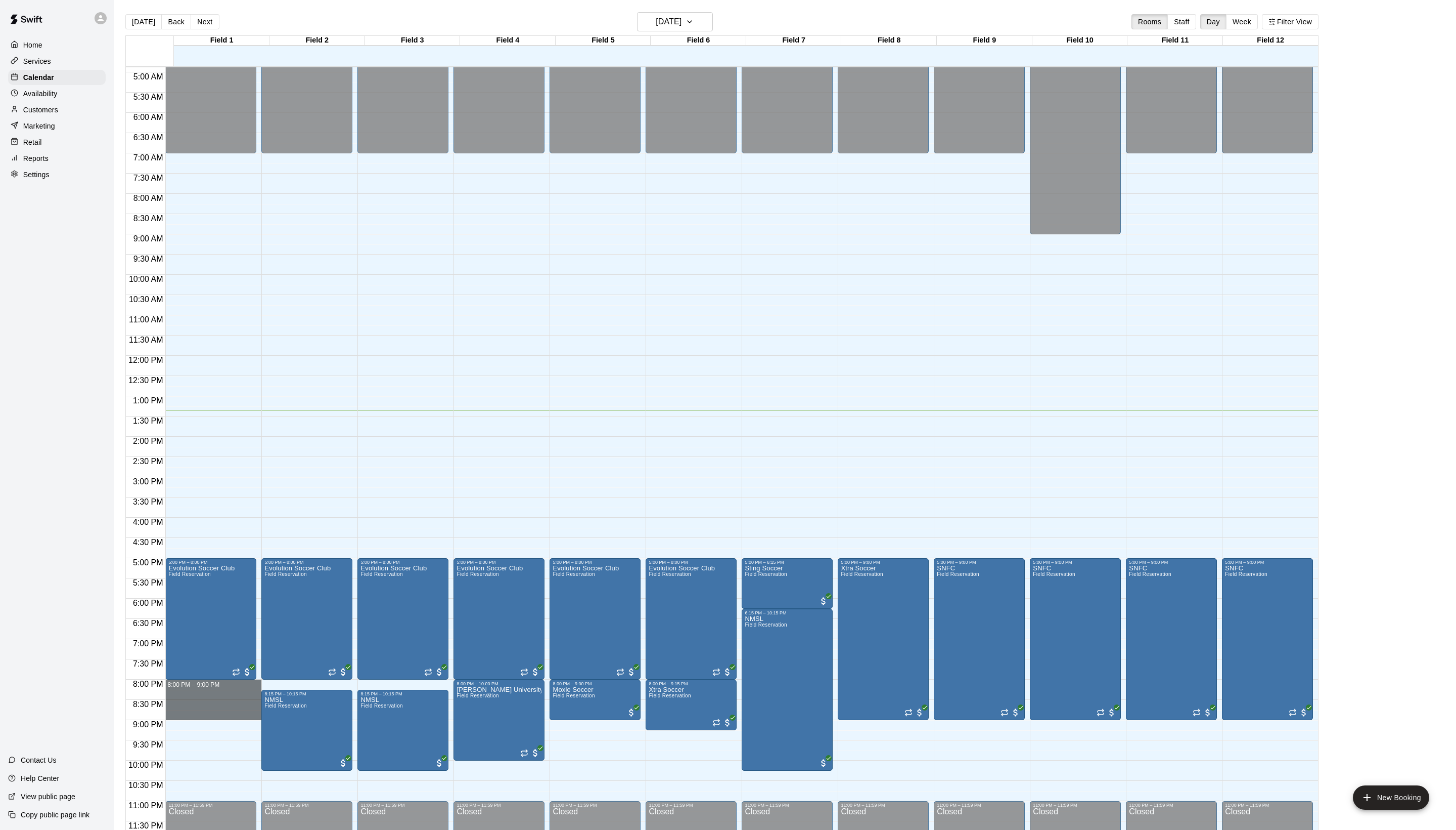
drag, startPoint x: 183, startPoint y: 685, endPoint x: 182, endPoint y: 719, distance: 34.0
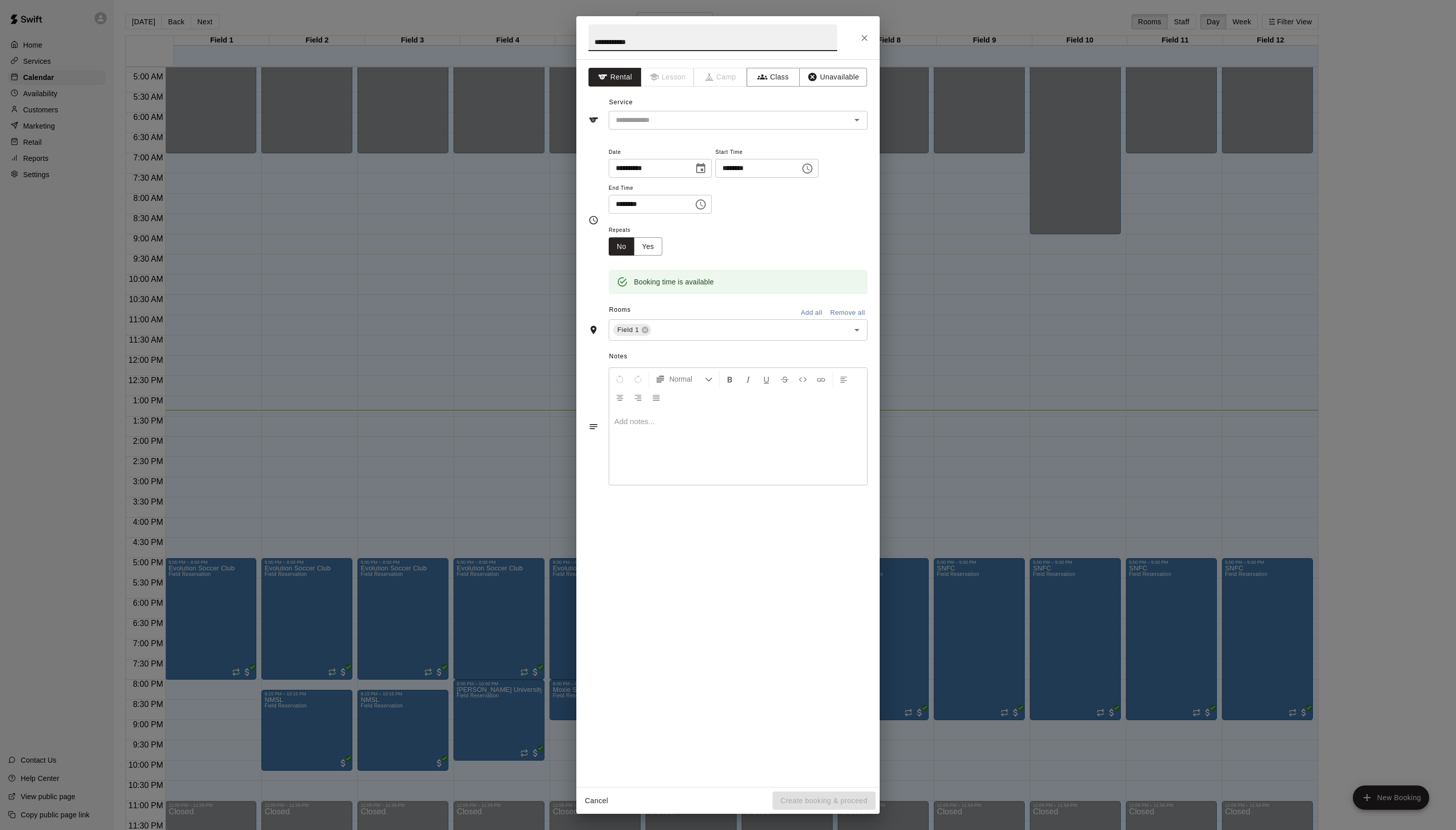
type input "**********"
click at [707, 211] on icon "Choose time, selected time is 9:00 PM" at bounding box center [701, 204] width 12 height 12
click at [664, 400] on li "30" at bounding box center [672, 390] width 24 height 19
type input "********"
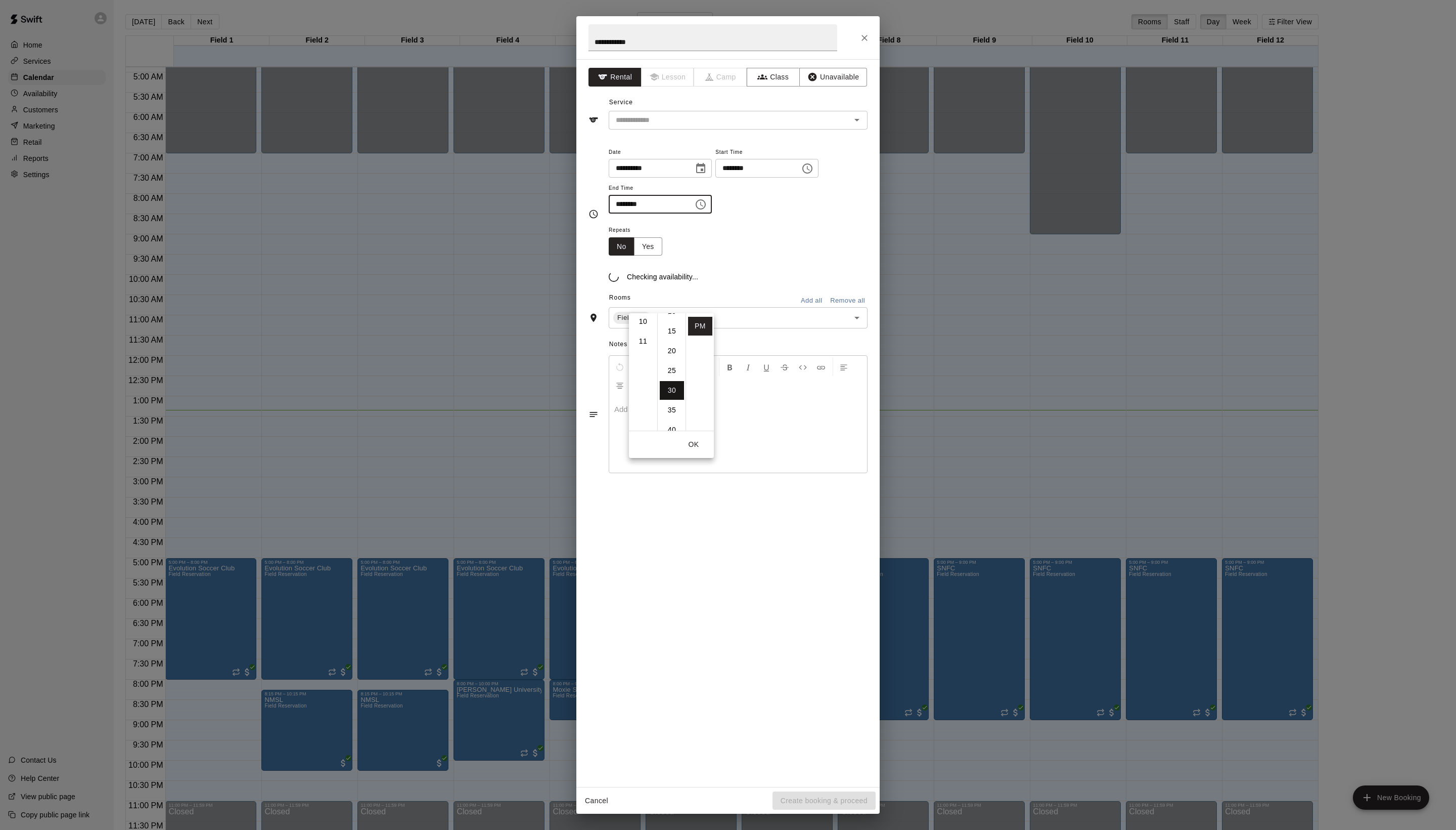
scroll to position [133, 0]
click at [802, 294] on div "Booking time is available" at bounding box center [738, 275] width 259 height 38
click at [704, 127] on input "text" at bounding box center [723, 120] width 223 height 13
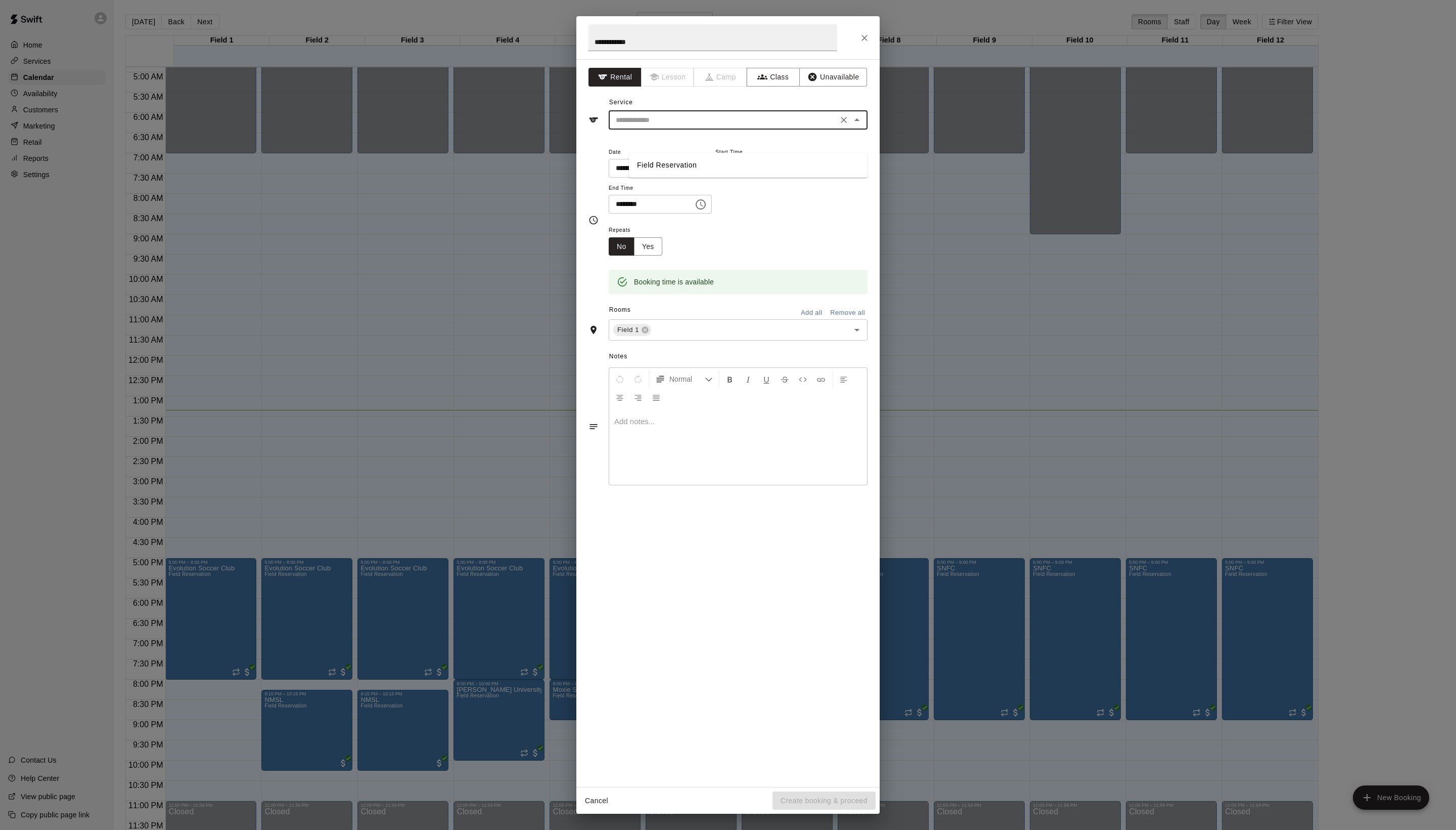
click at [704, 165] on li "Field Reservation" at bounding box center [748, 165] width 238 height 17
type input "**********"
click at [796, 797] on button "Create booking & proceed" at bounding box center [824, 800] width 103 height 19
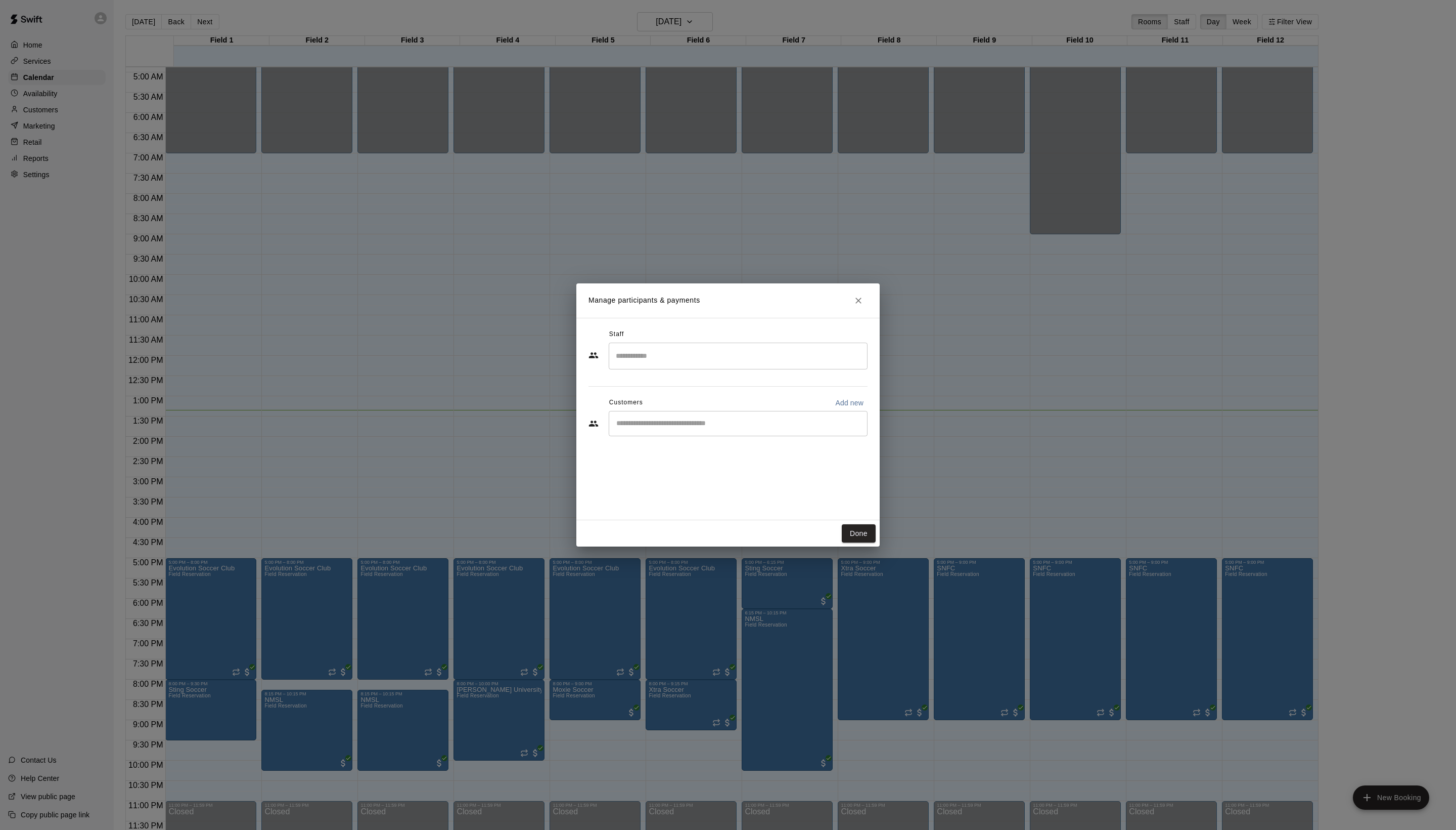
click at [731, 428] on input "Start typing to search customers..." at bounding box center [738, 423] width 250 height 10
type input "***"
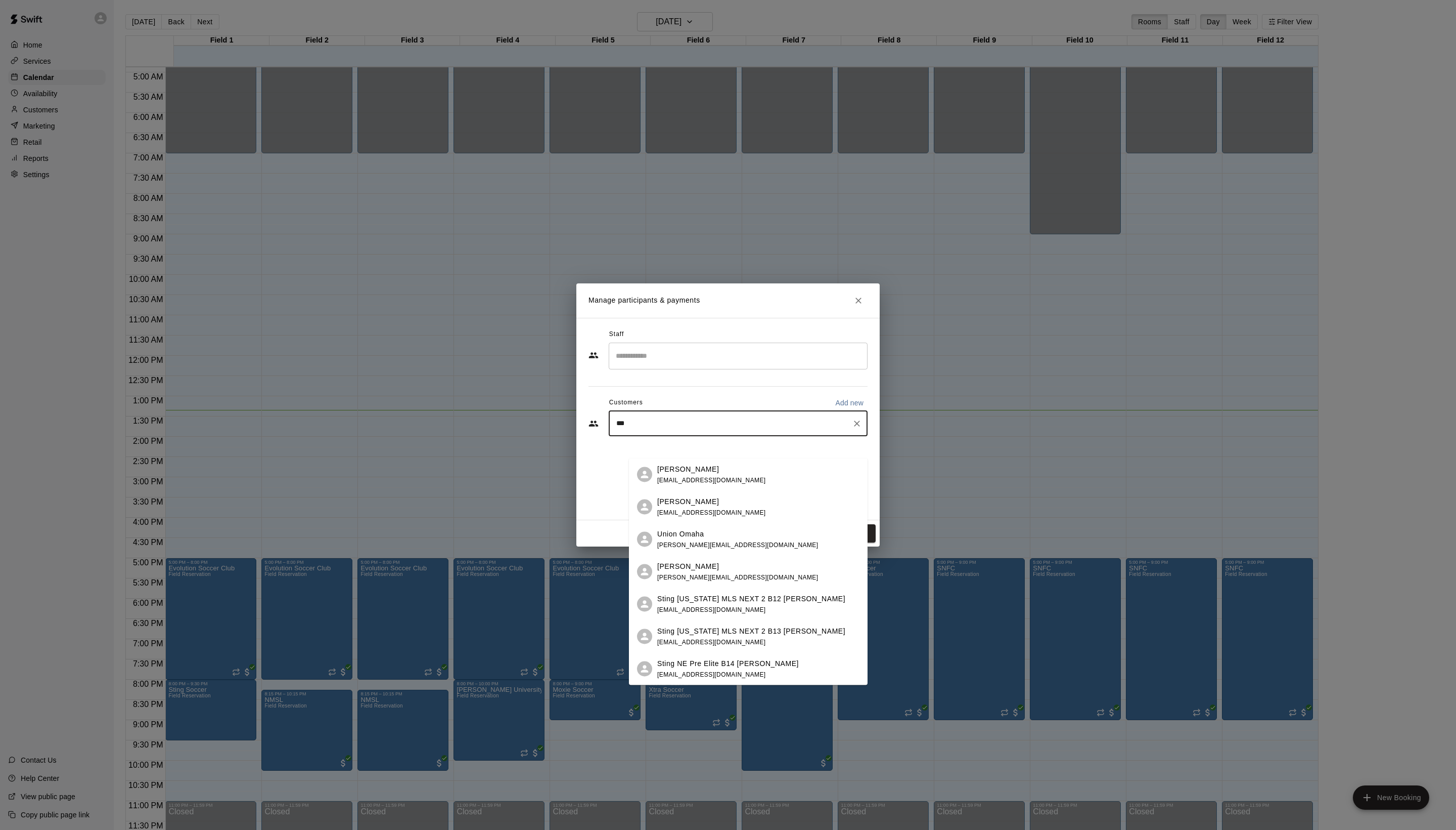
click at [725, 479] on span "ryandavis@stingsoccer.com" at bounding box center [711, 479] width 108 height 7
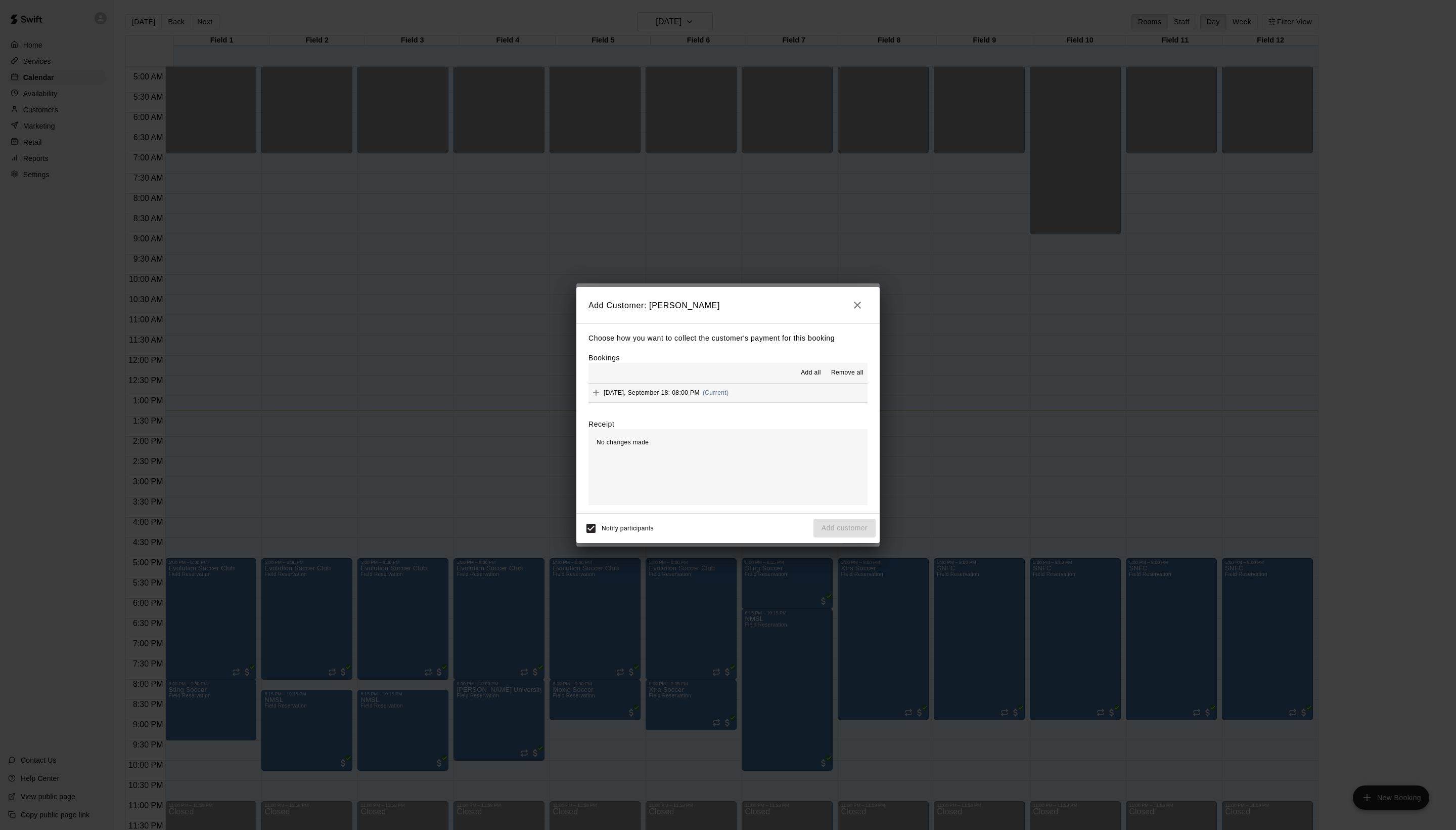
click at [783, 363] on div "Add all Remove all" at bounding box center [728, 373] width 279 height 20
click at [795, 365] on button "Add all" at bounding box center [811, 373] width 32 height 16
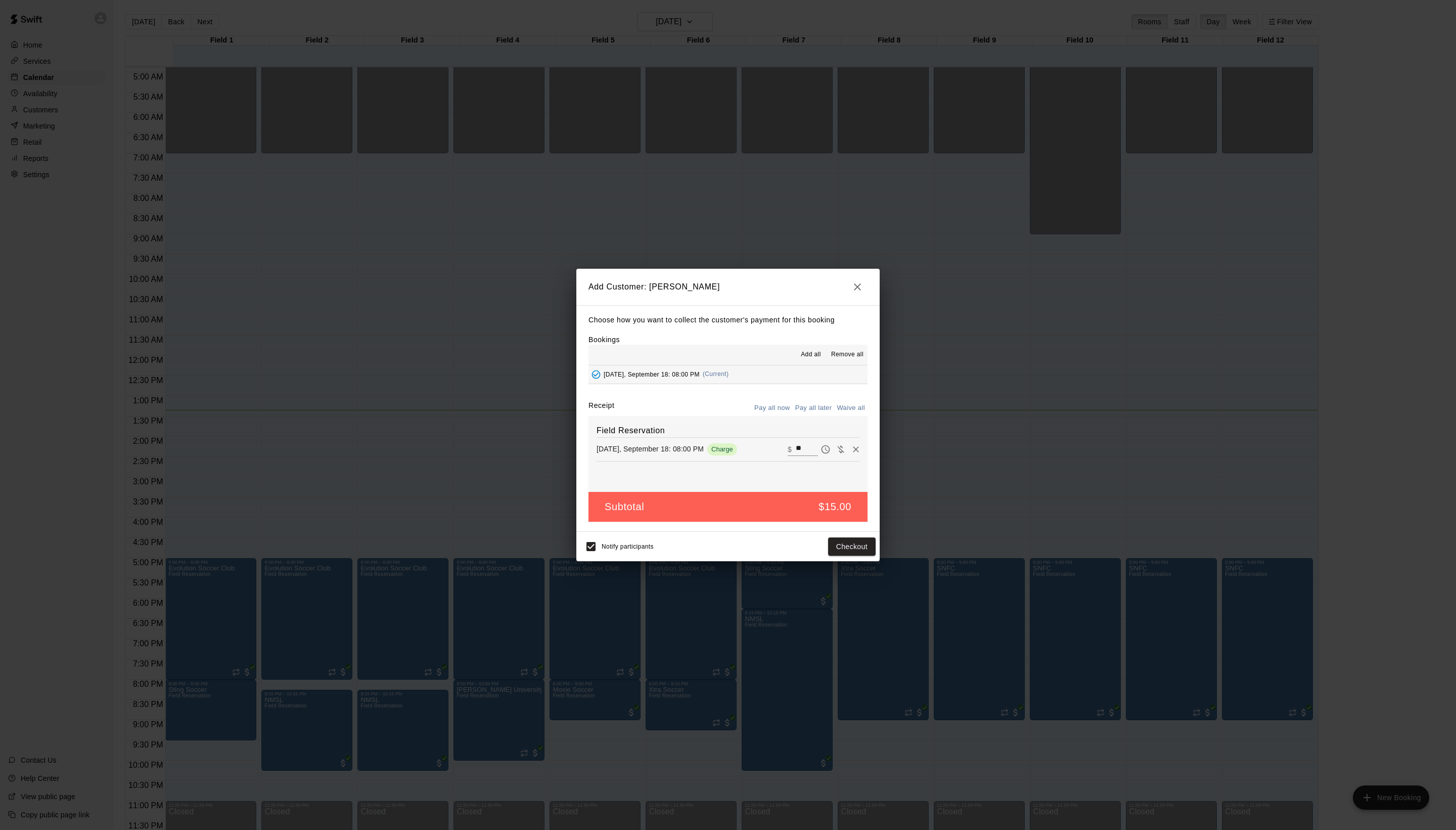
click at [823, 409] on div "Pay all now Pay all later Waive all" at bounding box center [810, 408] width 116 height 16
click at [834, 411] on button "Waive all" at bounding box center [851, 409] width 34 height 16
type input "*"
click at [834, 555] on button "Add customer" at bounding box center [845, 546] width 62 height 19
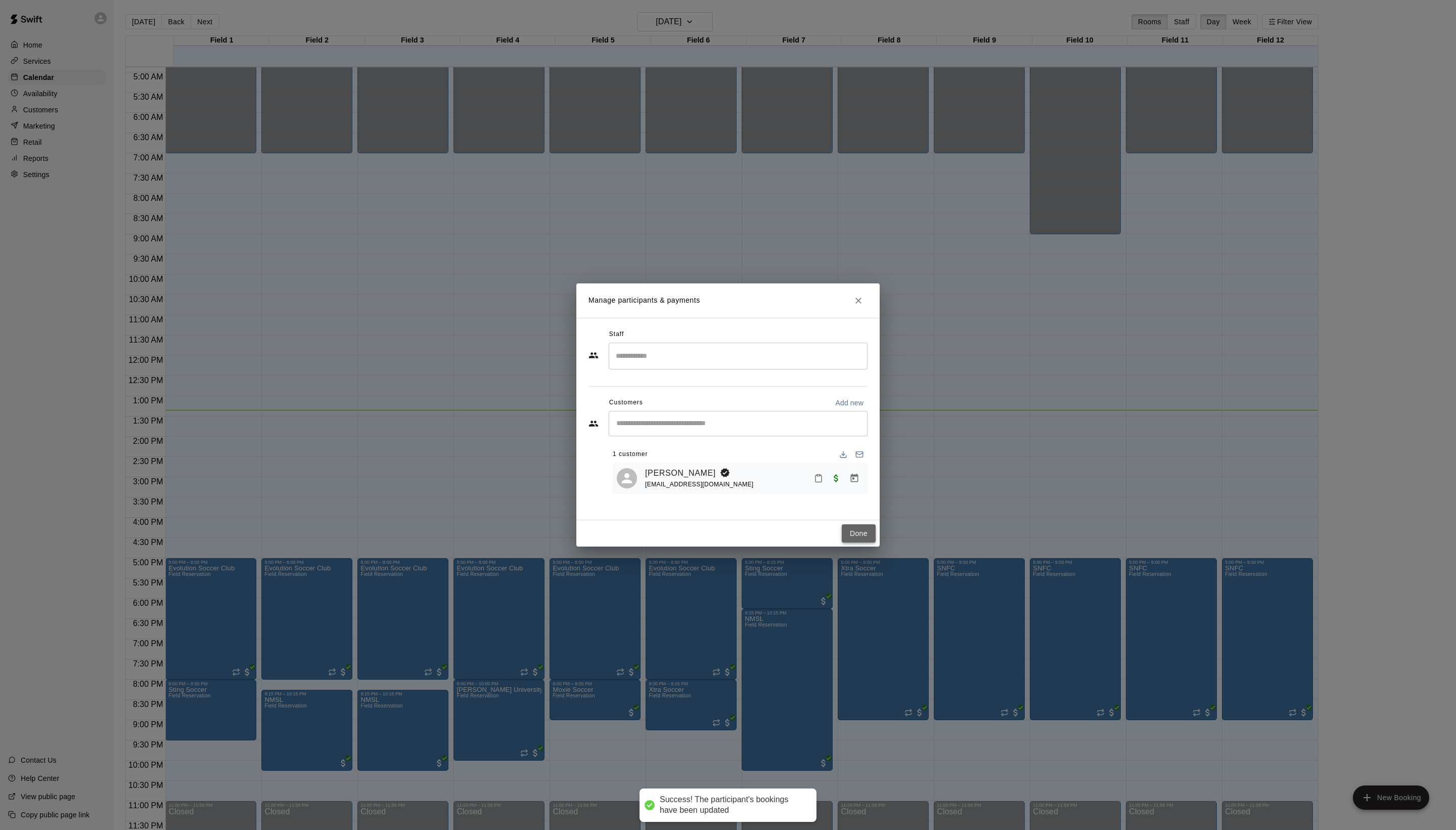
click at [857, 543] on button "Done" at bounding box center [859, 533] width 34 height 19
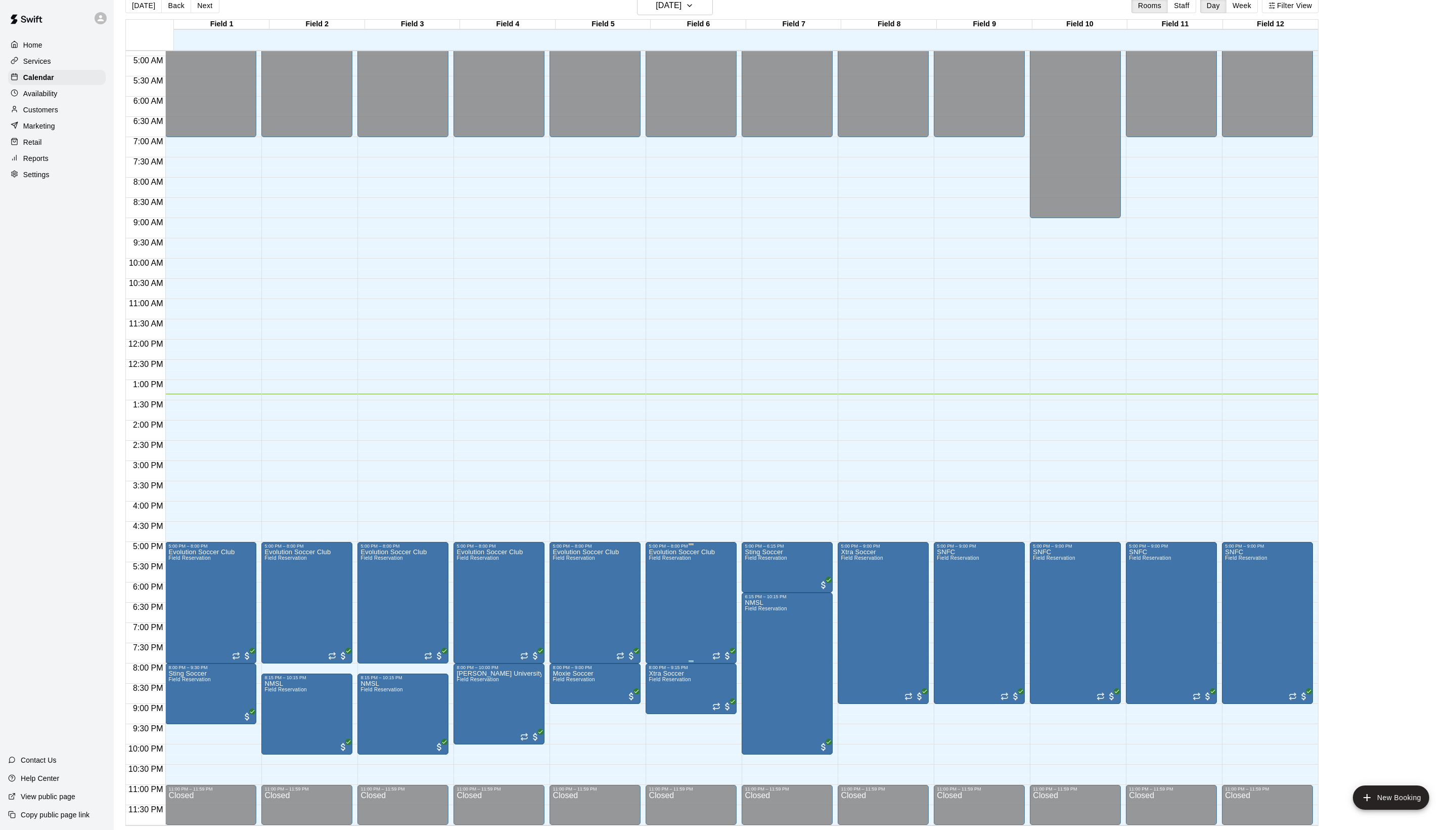
scroll to position [16, 0]
drag, startPoint x: 582, startPoint y: 712, endPoint x: 582, endPoint y: 769, distance: 57.0
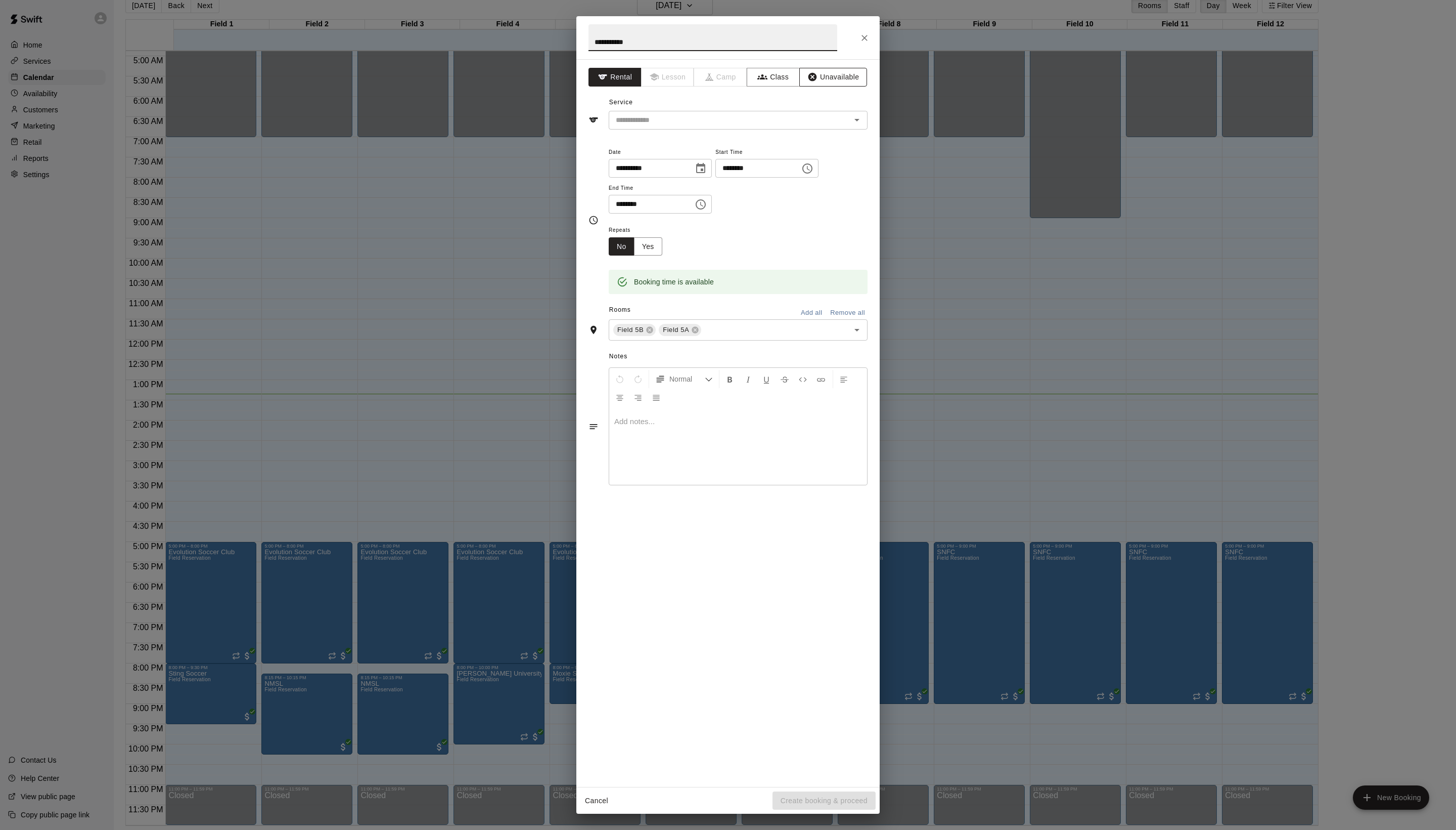
type input "**********"
click at [817, 81] on icon "button" at bounding box center [813, 77] width 9 height 9
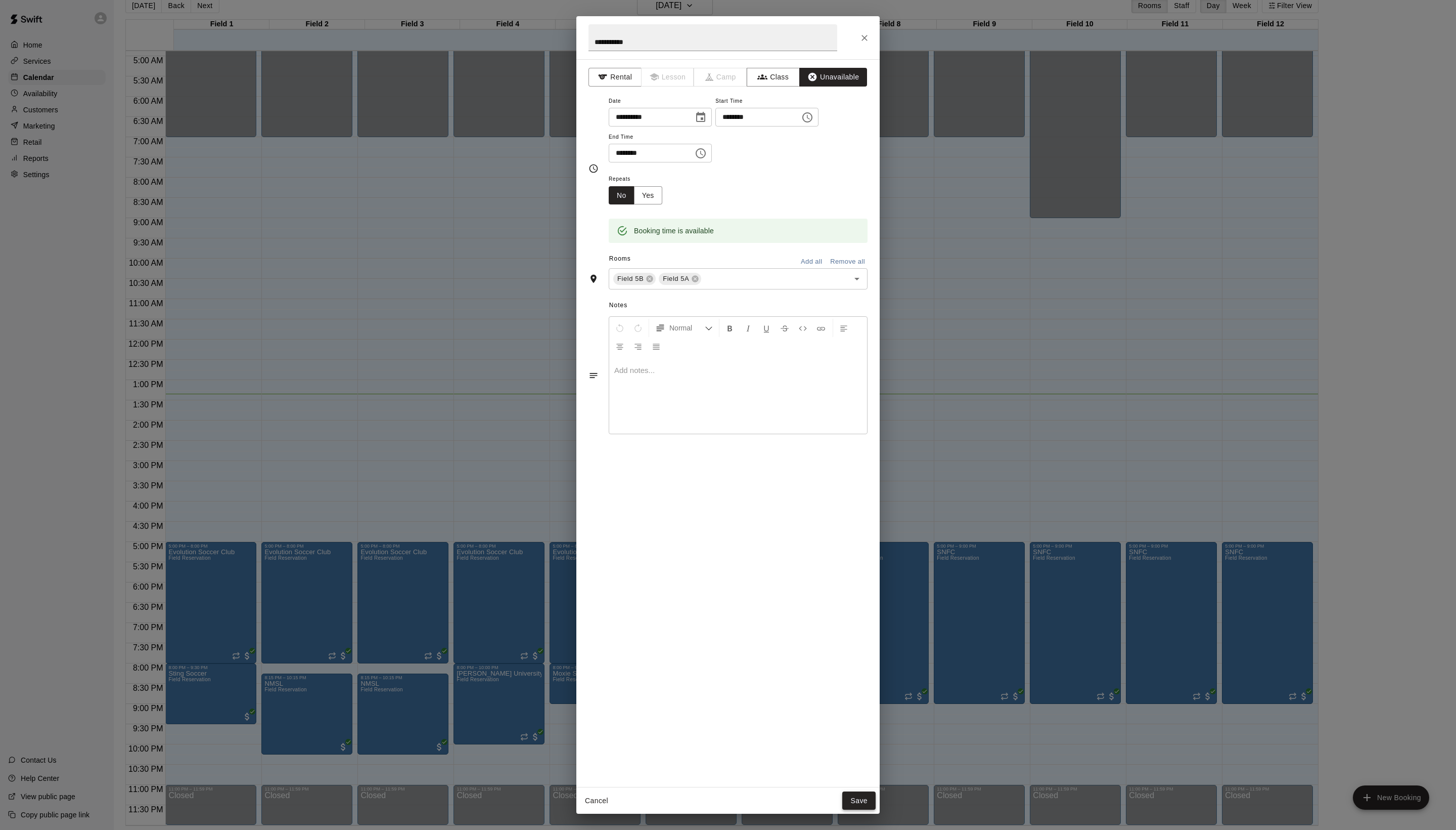
click at [861, 803] on button "Save" at bounding box center [859, 800] width 34 height 19
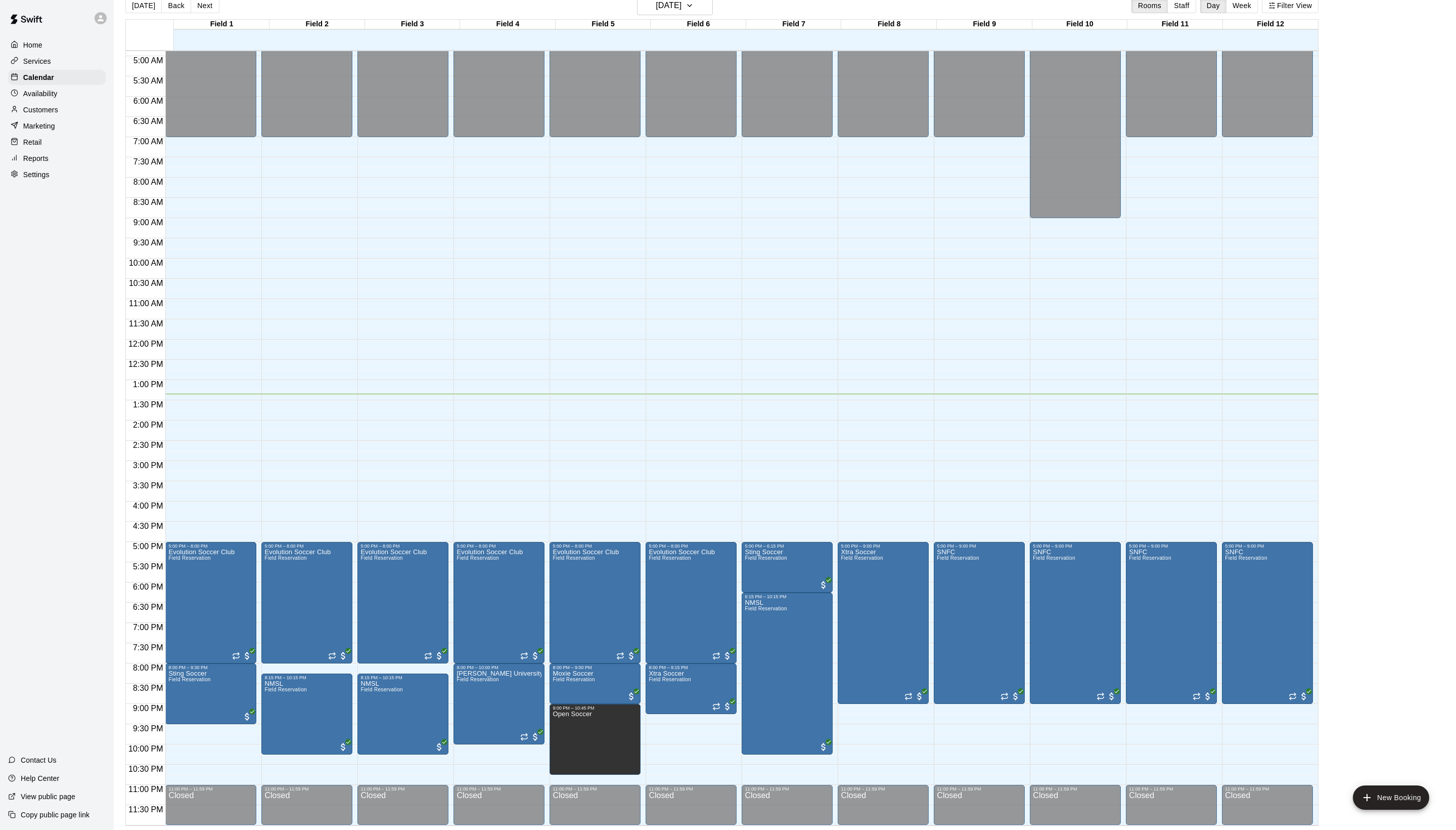
click at [459, 3] on div "Today Back Next Thursday Sep 18 Rooms Staff Day Week Filter View" at bounding box center [722, 8] width 1193 height 23
